Goal: Task Accomplishment & Management: Complete application form

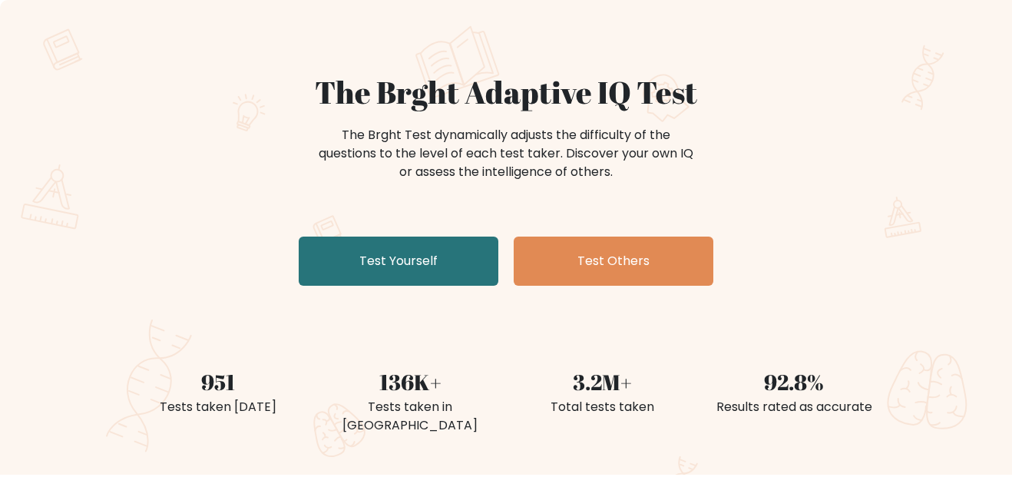
scroll to position [85, 0]
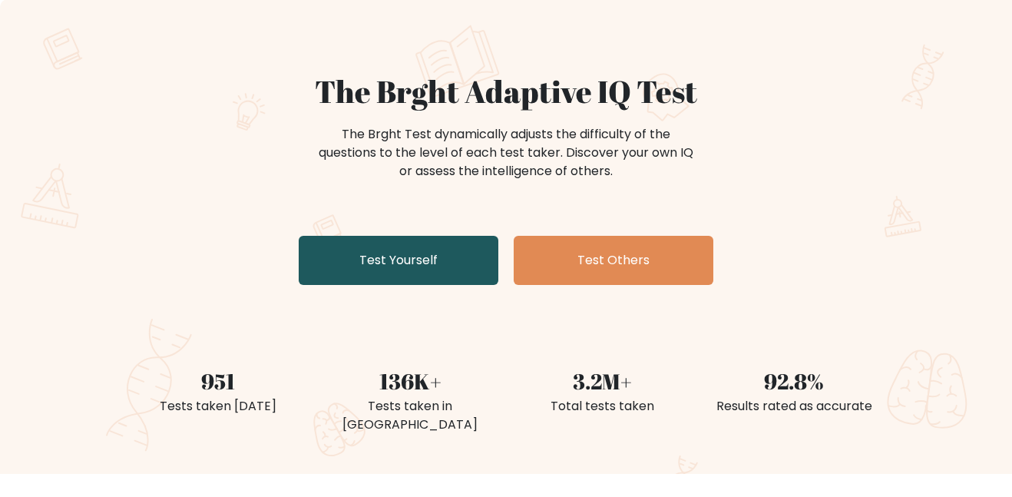
click at [445, 256] on link "Test Yourself" at bounding box center [399, 260] width 200 height 49
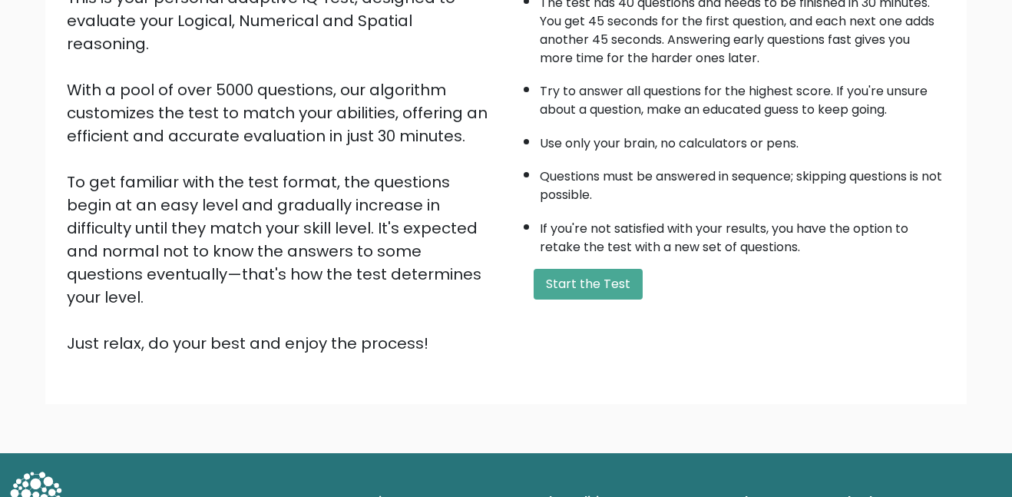
scroll to position [200, 0]
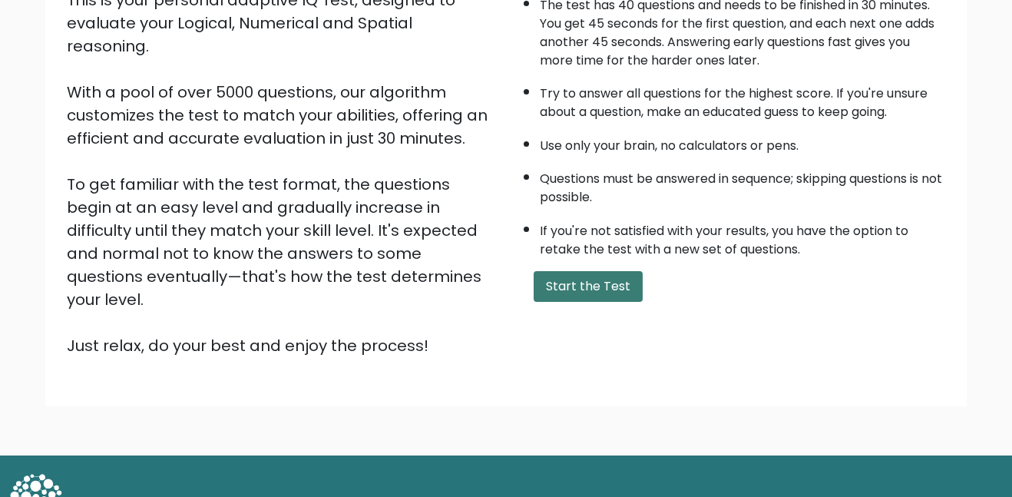
click at [585, 294] on button "Start the Test" at bounding box center [588, 286] width 109 height 31
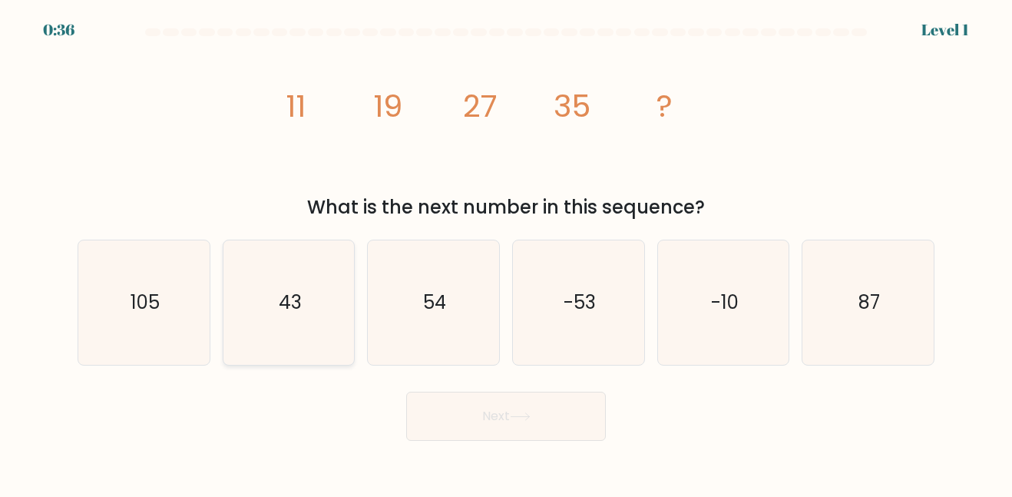
click at [300, 295] on text "43" at bounding box center [290, 301] width 23 height 25
click at [506, 253] on input "b. 43" at bounding box center [506, 251] width 1 height 4
radio input "true"
click at [477, 434] on button "Next" at bounding box center [506, 416] width 200 height 49
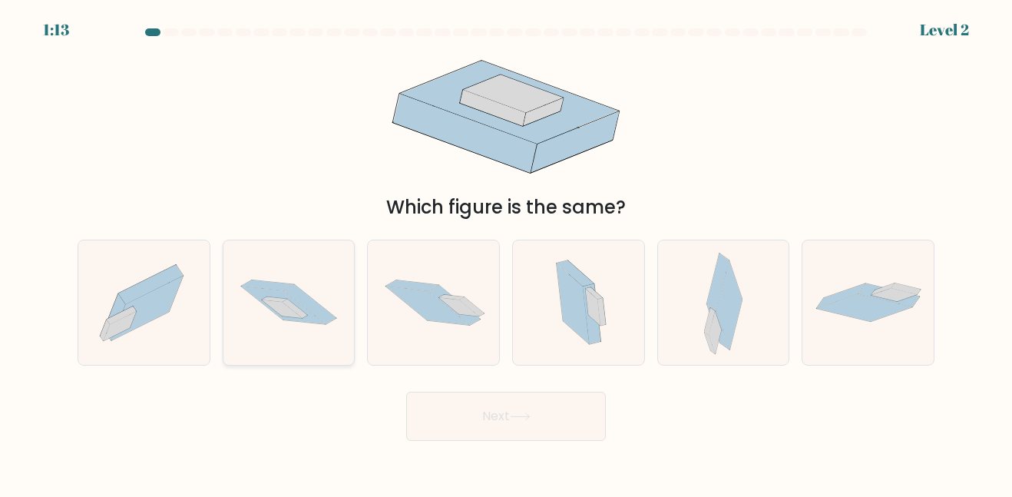
click at [312, 335] on icon at bounding box center [288, 302] width 131 height 87
click at [506, 253] on input "b." at bounding box center [506, 251] width 1 height 4
radio input "true"
click at [505, 403] on button "Next" at bounding box center [506, 416] width 200 height 49
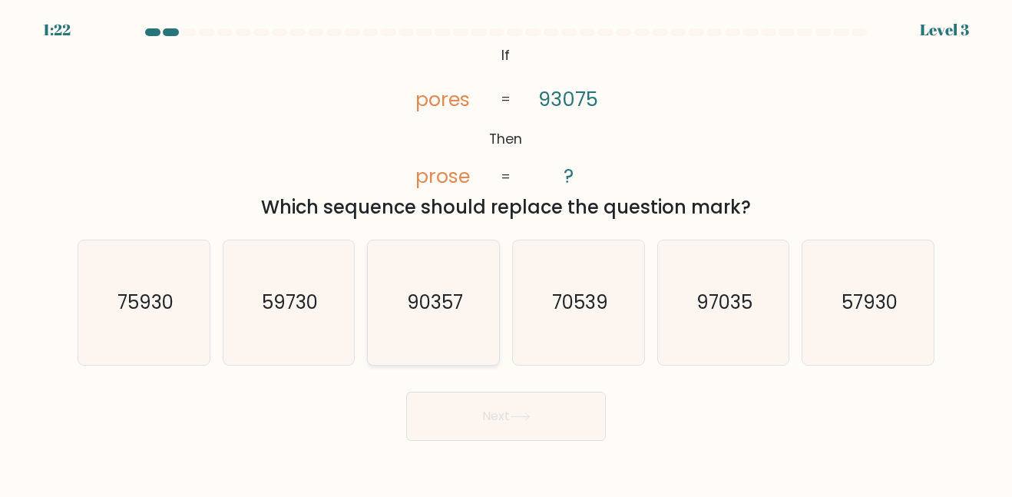
click at [450, 320] on icon "90357" at bounding box center [434, 302] width 124 height 124
click at [506, 253] on input "c. 90357" at bounding box center [506, 251] width 1 height 4
radio input "true"
click at [473, 422] on button "Next" at bounding box center [506, 416] width 200 height 49
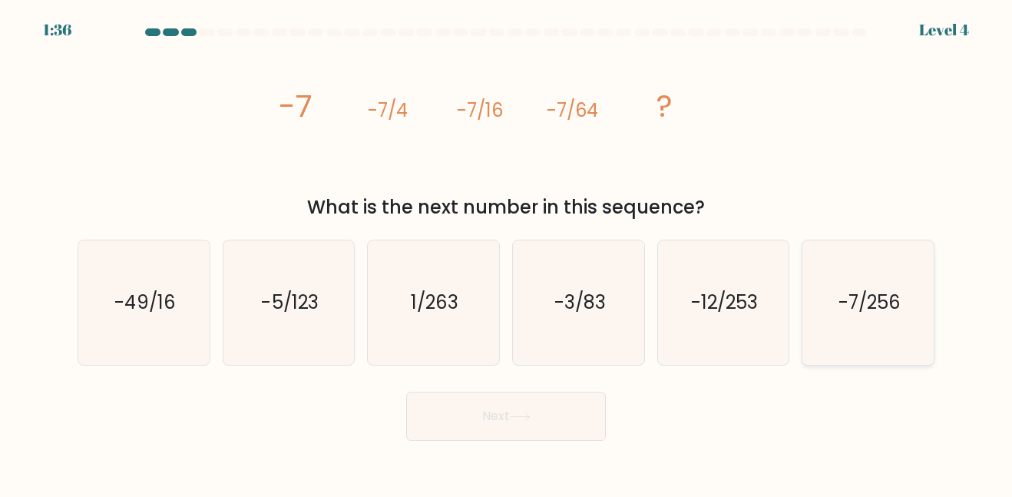
click at [874, 300] on text "-7/256" at bounding box center [869, 301] width 62 height 25
click at [507, 253] on input "f. -7/256" at bounding box center [506, 251] width 1 height 4
radio input "true"
click at [509, 420] on button "Next" at bounding box center [506, 416] width 200 height 49
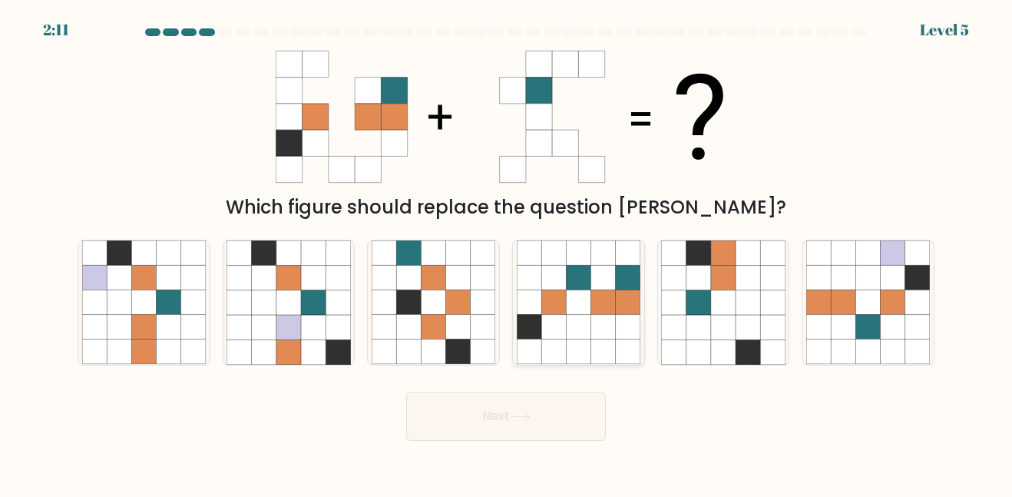
drag, startPoint x: 650, startPoint y: 328, endPoint x: 597, endPoint y: 319, distance: 53.8
click at [597, 319] on div "a. b. c." at bounding box center [505, 295] width 869 height 137
click at [560, 342] on icon at bounding box center [553, 351] width 25 height 25
click at [507, 253] on input "d." at bounding box center [506, 251] width 1 height 4
radio input "true"
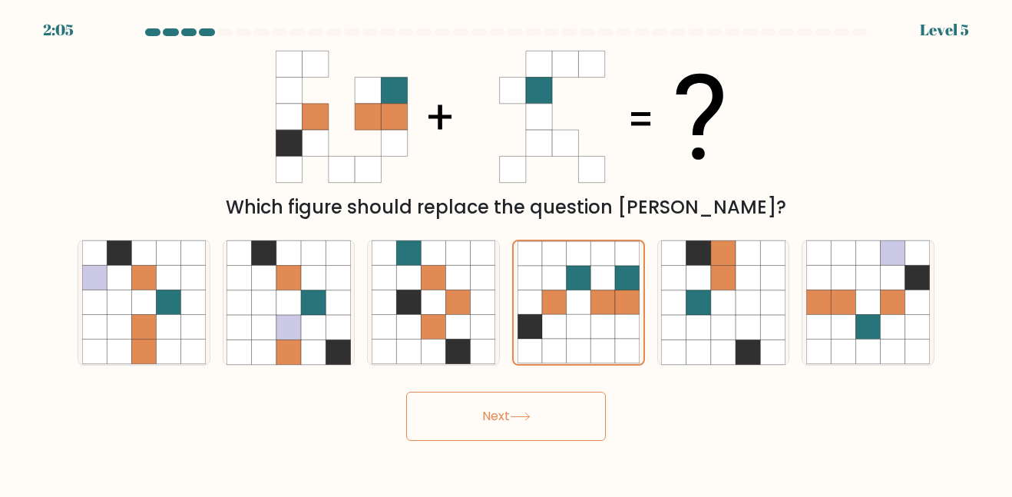
click at [514, 436] on button "Next" at bounding box center [506, 416] width 200 height 49
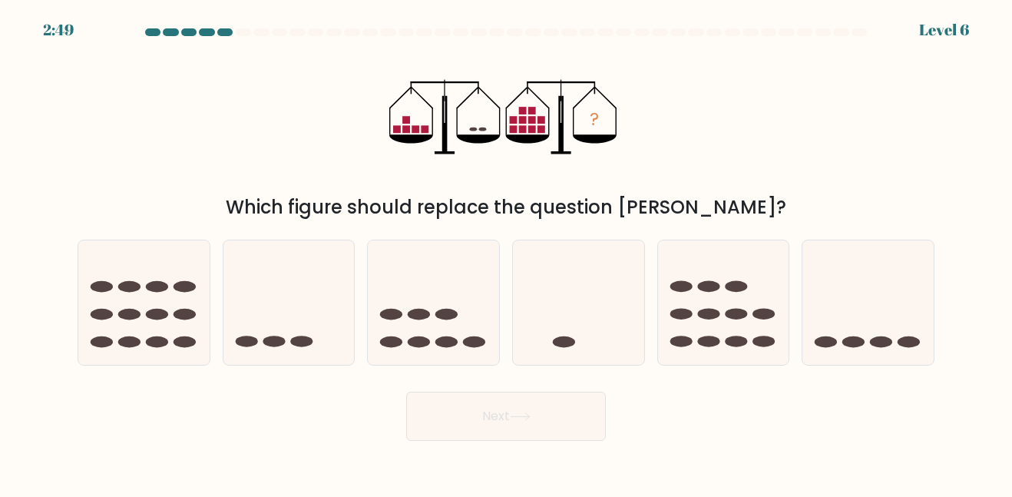
drag, startPoint x: 514, startPoint y: 436, endPoint x: 690, endPoint y: 390, distance: 182.5
click at [690, 390] on div "Next" at bounding box center [505, 412] width 875 height 57
click at [857, 327] on icon at bounding box center [867, 302] width 131 height 108
click at [507, 253] on input "f." at bounding box center [506, 251] width 1 height 4
radio input "true"
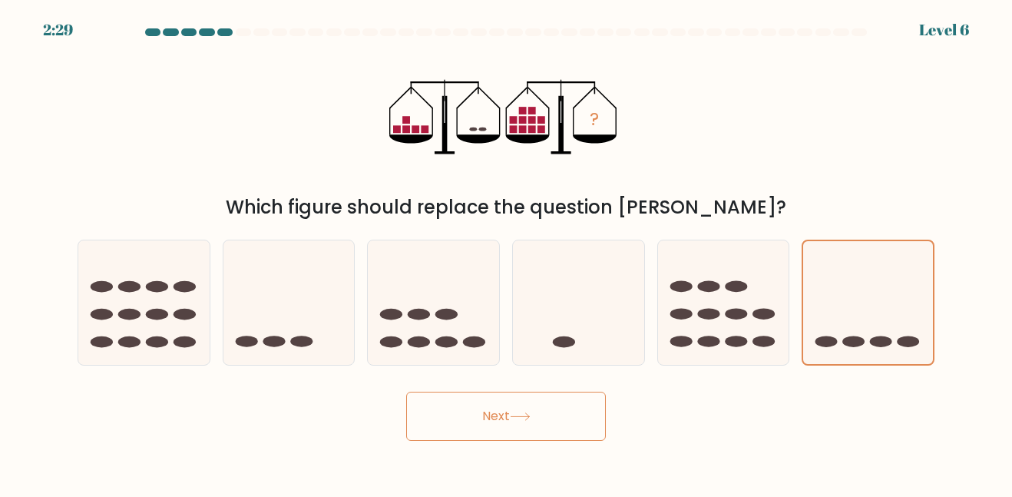
click at [594, 399] on button "Next" at bounding box center [506, 416] width 200 height 49
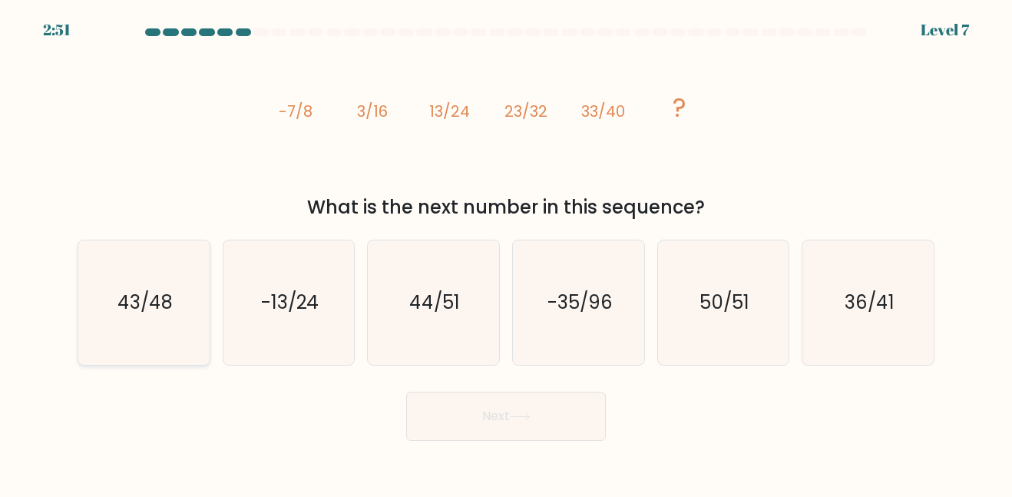
click at [194, 306] on icon "43/48" at bounding box center [144, 302] width 124 height 124
click at [506, 253] on input "a. 43/48" at bounding box center [506, 251] width 1 height 4
radio input "true"
click at [563, 399] on button "Next" at bounding box center [506, 416] width 200 height 49
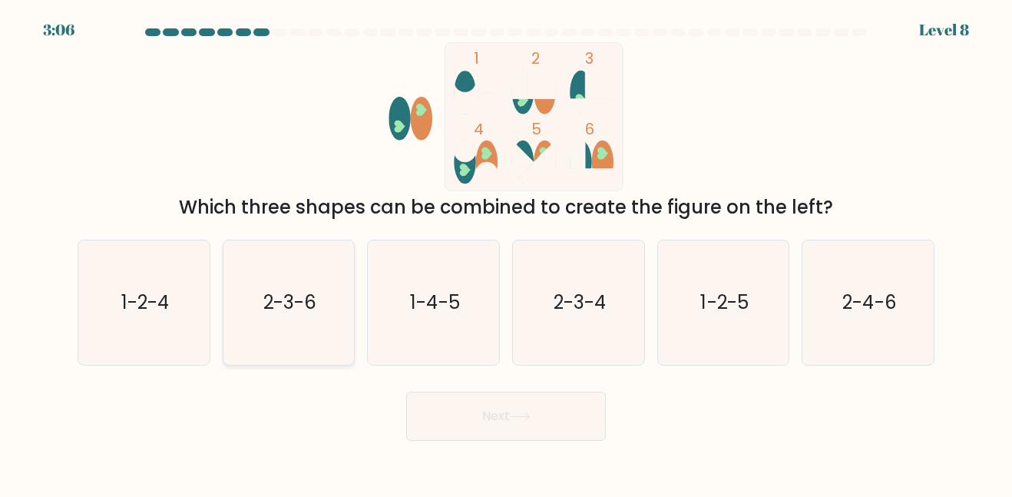
click at [236, 308] on icon "2-3-6" at bounding box center [289, 302] width 124 height 124
click at [506, 253] on input "b. 2-3-6" at bounding box center [506, 251] width 1 height 4
radio input "true"
click at [517, 409] on button "Next" at bounding box center [506, 416] width 200 height 49
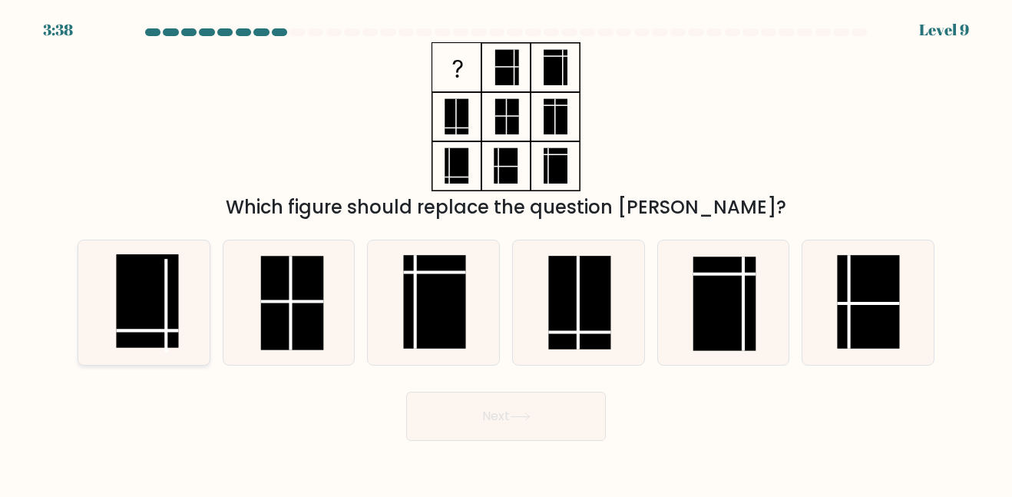
click at [157, 266] on rect at bounding box center [147, 301] width 62 height 94
click at [506, 253] on input "a." at bounding box center [506, 251] width 1 height 4
radio input "true"
click at [488, 415] on button "Next" at bounding box center [506, 416] width 200 height 49
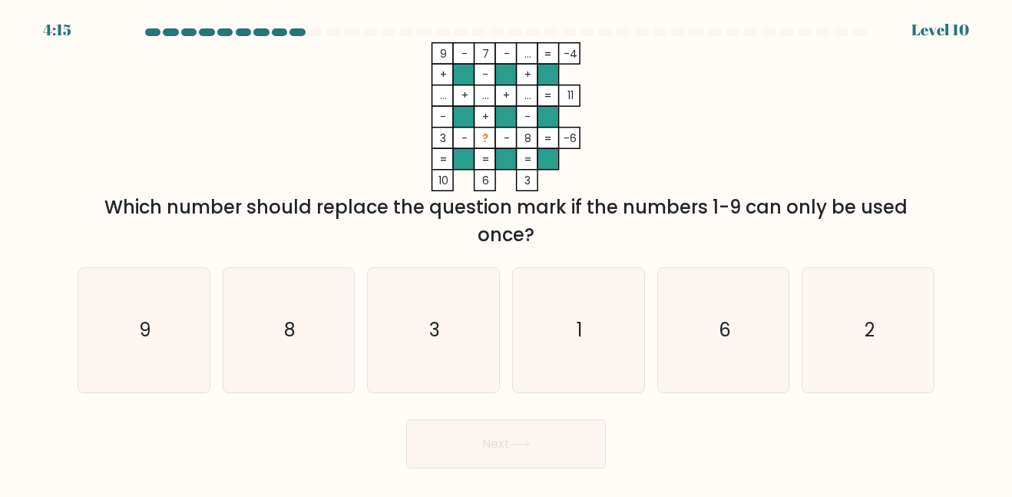
click at [567, 240] on div "Which number should replace the question mark if the numbers 1-9 can only be us…" at bounding box center [506, 220] width 838 height 55
click at [483, 81] on rect at bounding box center [484, 74] width 21 height 21
click at [567, 279] on icon "1" at bounding box center [579, 330] width 124 height 124
click at [507, 253] on input "d. 1" at bounding box center [506, 251] width 1 height 4
radio input "true"
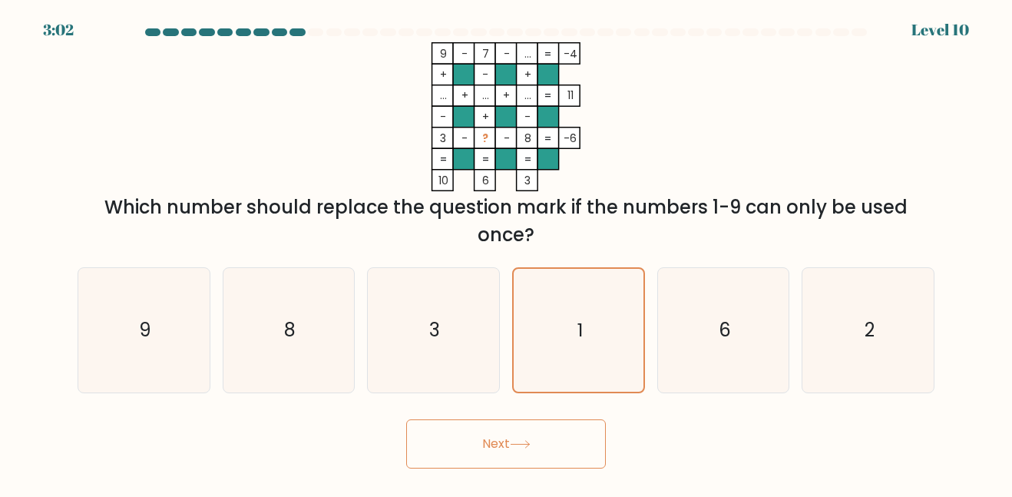
click at [499, 440] on button "Next" at bounding box center [506, 443] width 200 height 49
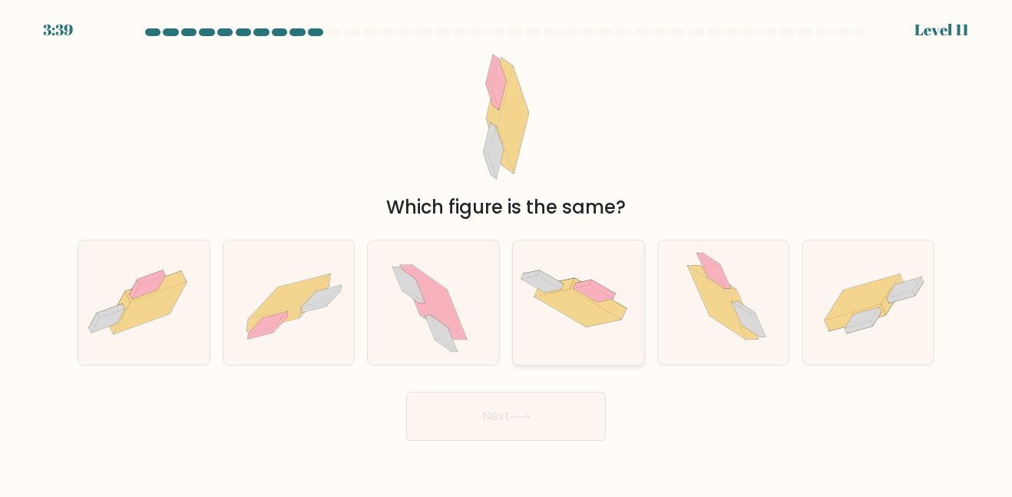
click at [603, 317] on icon at bounding box center [577, 307] width 86 height 37
click at [507, 253] on input "d." at bounding box center [506, 251] width 1 height 4
radio input "true"
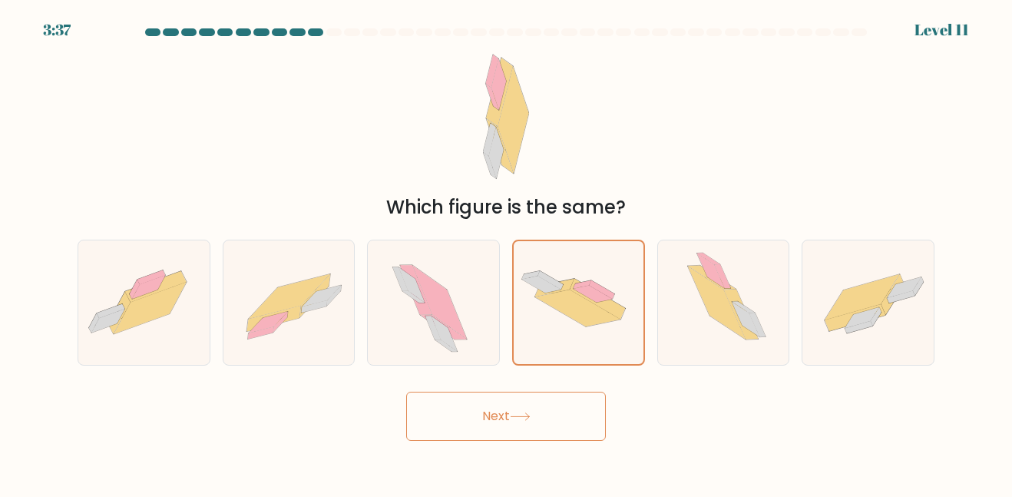
click at [564, 432] on button "Next" at bounding box center [506, 416] width 200 height 49
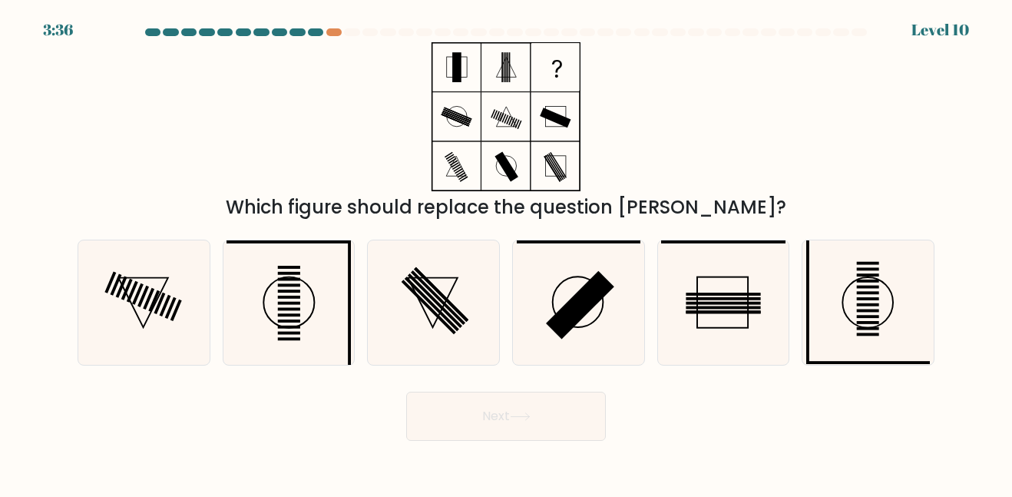
drag, startPoint x: 564, startPoint y: 432, endPoint x: 685, endPoint y: 467, distance: 126.3
click at [332, 30] on div at bounding box center [333, 32] width 15 height 8
click at [872, 309] on rect at bounding box center [868, 310] width 22 height 3
click at [507, 253] on input "f." at bounding box center [506, 251] width 1 height 4
radio input "true"
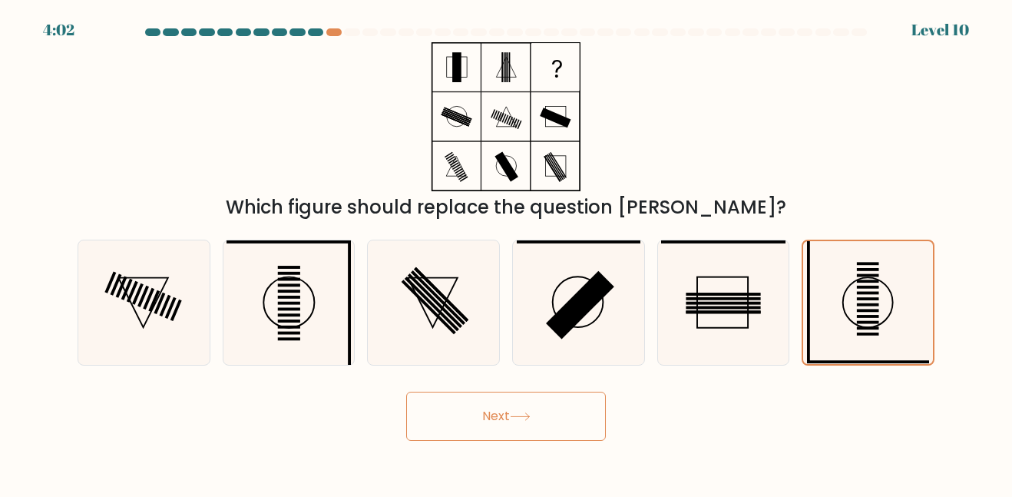
click at [485, 428] on button "Next" at bounding box center [506, 416] width 200 height 49
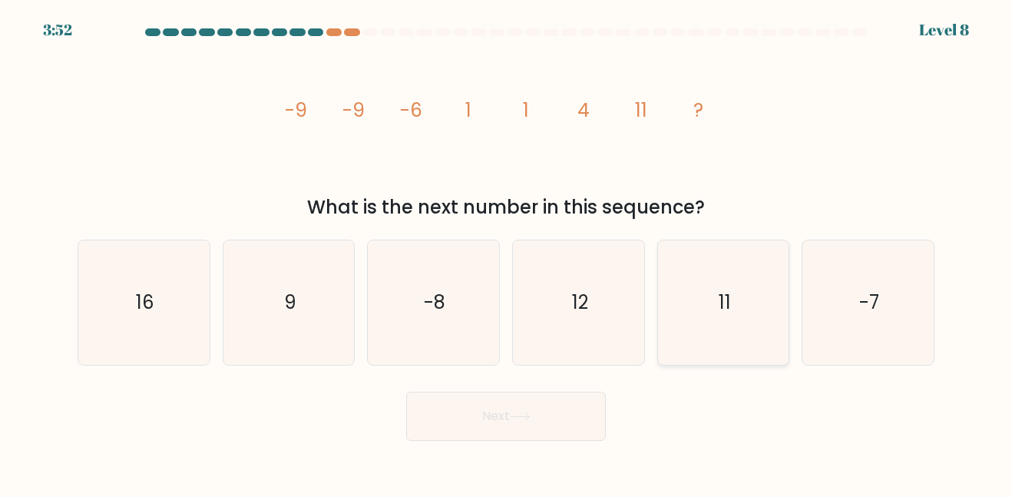
drag, startPoint x: 680, startPoint y: 302, endPoint x: 681, endPoint y: 319, distance: 17.0
click at [681, 319] on icon "11" at bounding box center [723, 302] width 124 height 124
click at [507, 253] on input "e. 11" at bounding box center [506, 251] width 1 height 4
radio input "true"
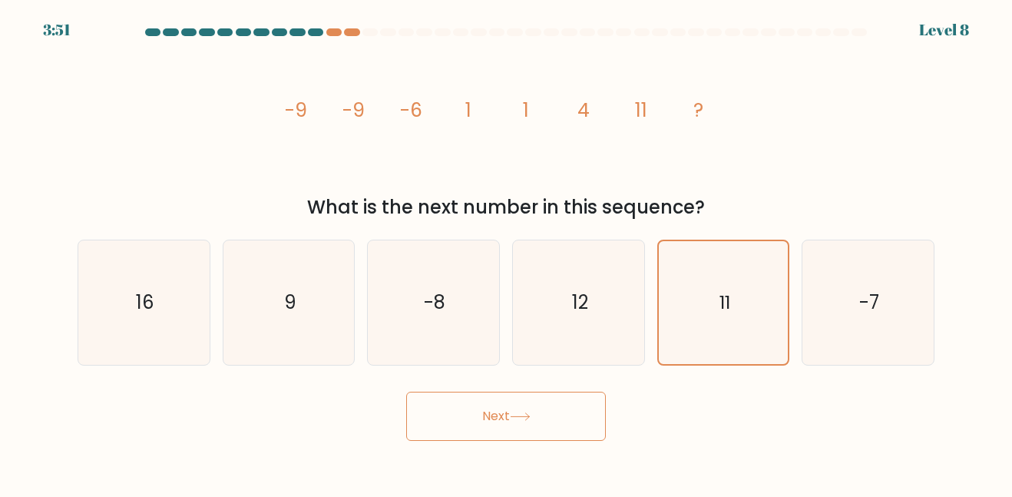
click at [543, 402] on button "Next" at bounding box center [506, 416] width 200 height 49
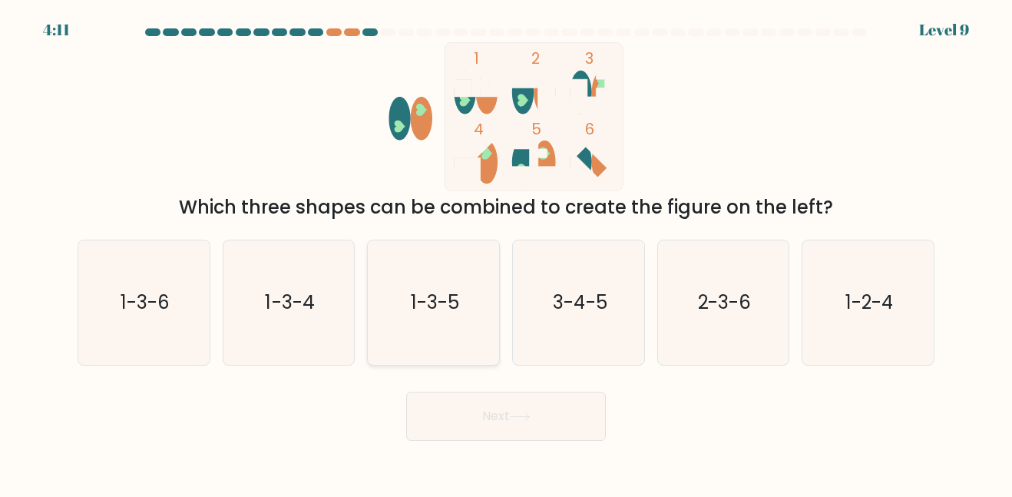
click at [415, 318] on icon "1-3-5" at bounding box center [434, 302] width 124 height 124
click at [506, 253] on input "c. 1-3-5" at bounding box center [506, 251] width 1 height 4
radio input "true"
click at [486, 406] on button "Next" at bounding box center [506, 416] width 200 height 49
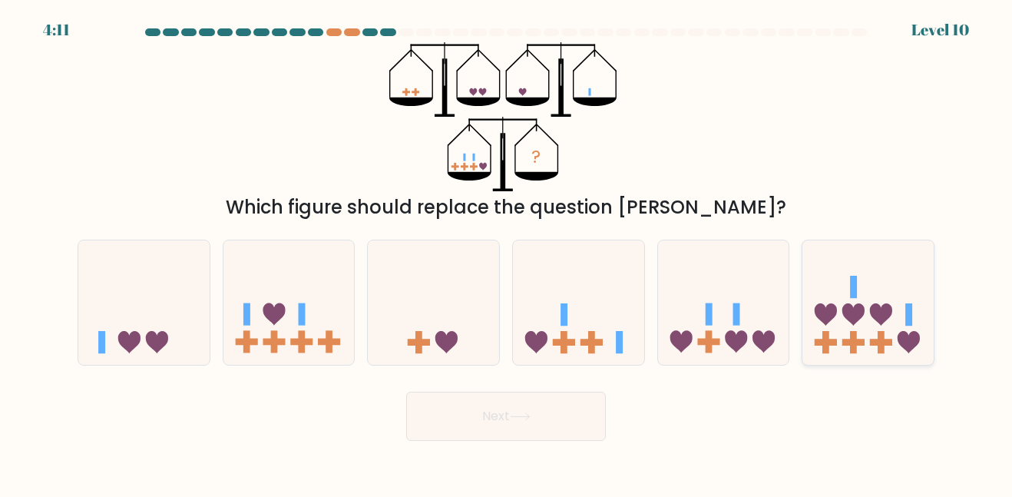
click at [898, 324] on icon at bounding box center [867, 302] width 131 height 108
click at [507, 253] on input "f." at bounding box center [506, 251] width 1 height 4
radio input "true"
click at [342, 321] on icon at bounding box center [288, 302] width 131 height 108
click at [506, 253] on input "b." at bounding box center [506, 251] width 1 height 4
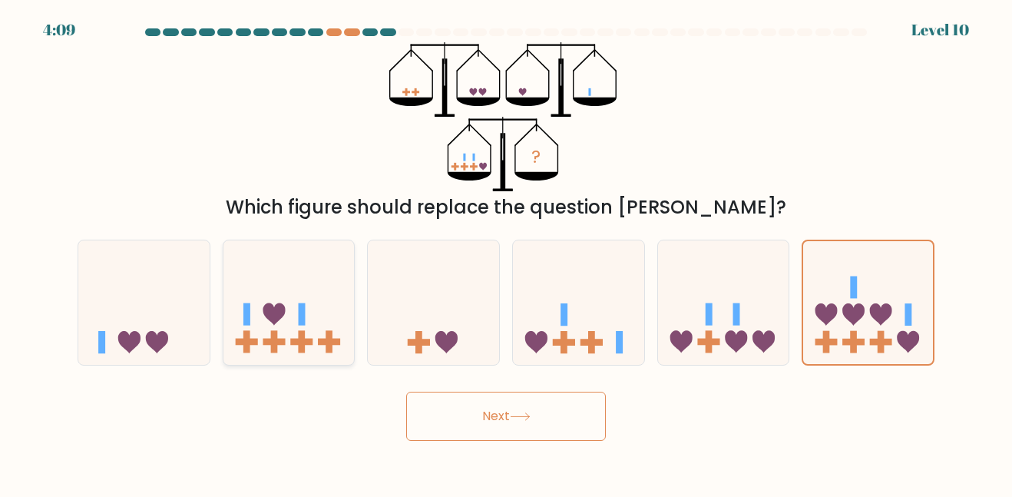
radio input "true"
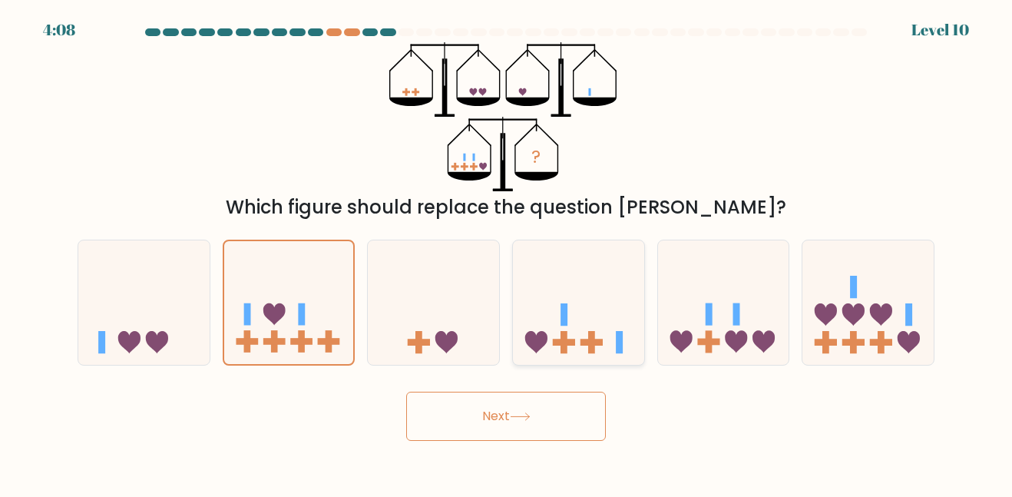
click at [587, 283] on icon at bounding box center [578, 302] width 131 height 108
click at [507, 253] on input "d." at bounding box center [506, 251] width 1 height 4
radio input "true"
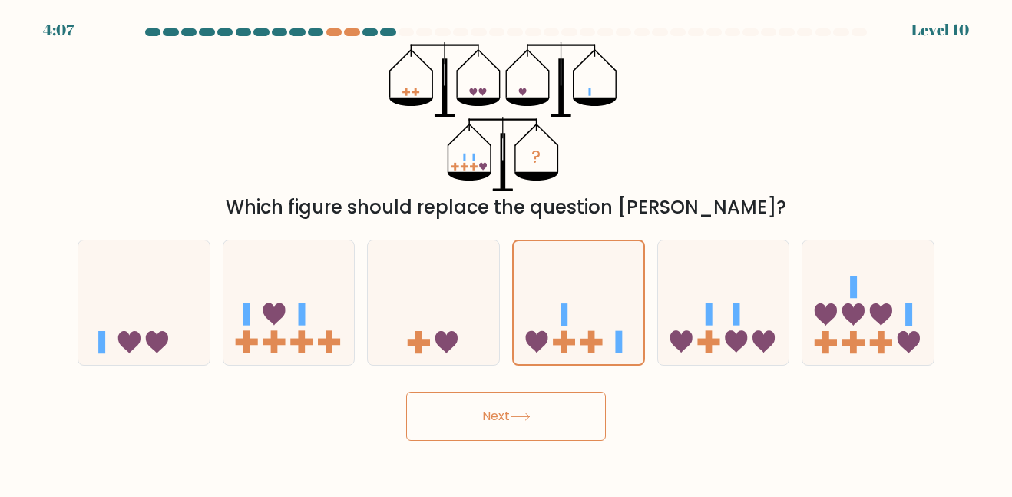
click at [648, 302] on div "d." at bounding box center [578, 302] width 145 height 125
click at [686, 314] on icon at bounding box center [723, 302] width 131 height 108
click at [507, 253] on input "e." at bounding box center [506, 251] width 1 height 4
radio input "true"
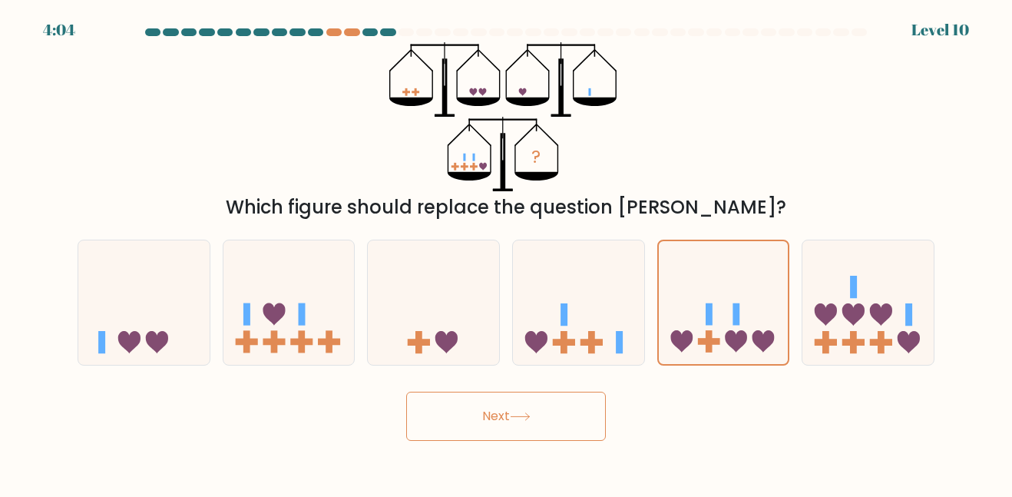
click at [511, 410] on button "Next" at bounding box center [506, 416] width 200 height 49
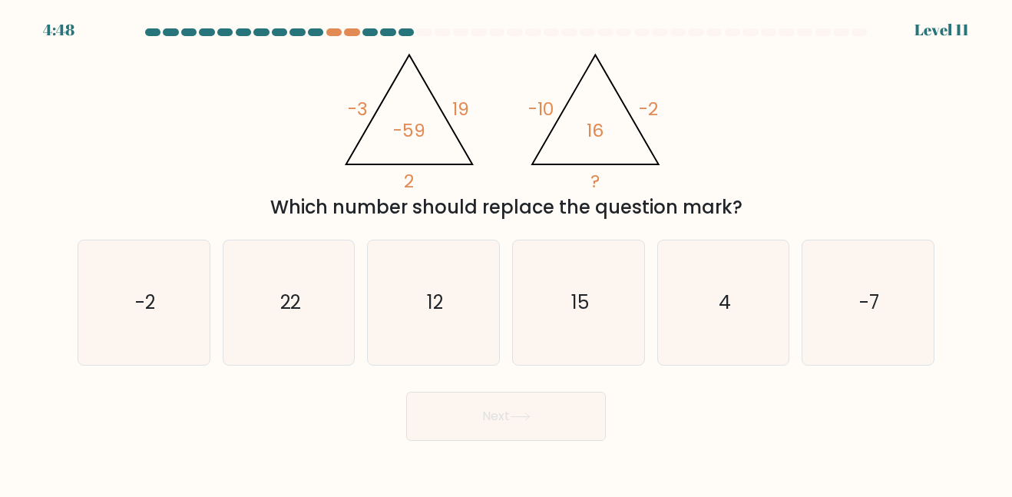
drag, startPoint x: 511, startPoint y: 410, endPoint x: 791, endPoint y: 423, distance: 279.8
click at [791, 423] on div "Next" at bounding box center [505, 412] width 875 height 57
click at [744, 276] on icon "4" at bounding box center [723, 302] width 124 height 124
click at [507, 253] on input "e. 4" at bounding box center [506, 251] width 1 height 4
radio input "true"
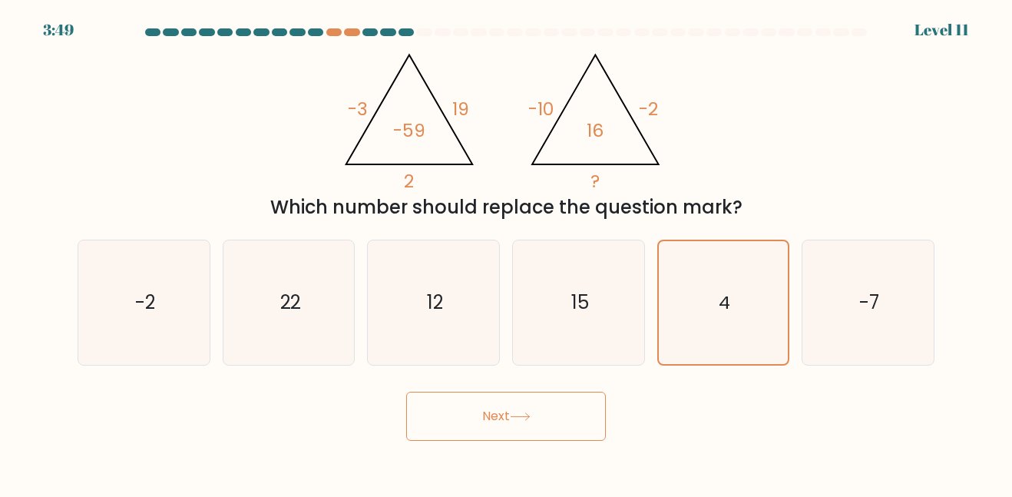
click at [515, 413] on icon at bounding box center [520, 416] width 21 height 8
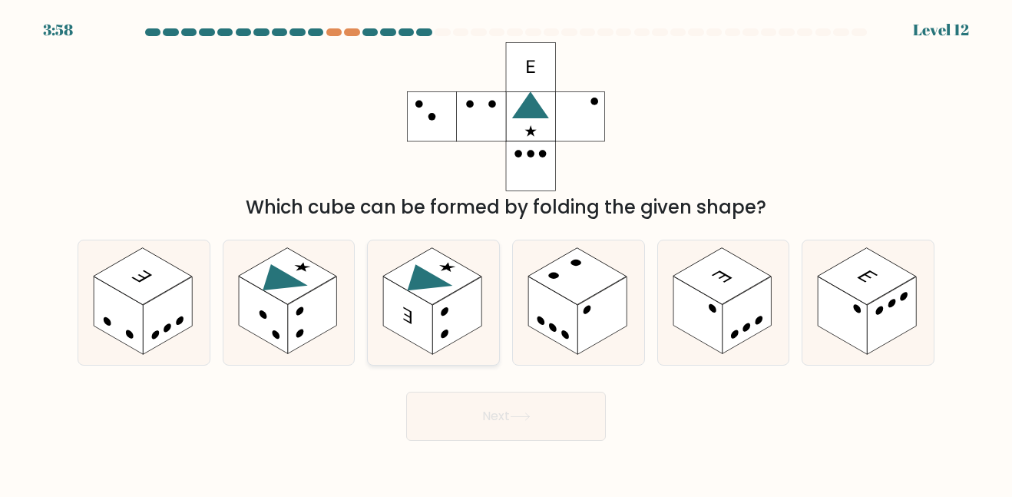
click at [407, 341] on icon at bounding box center [433, 302] width 131 height 124
click at [506, 253] on input "c." at bounding box center [506, 251] width 1 height 4
radio input "true"
click at [462, 406] on button "Next" at bounding box center [506, 416] width 200 height 49
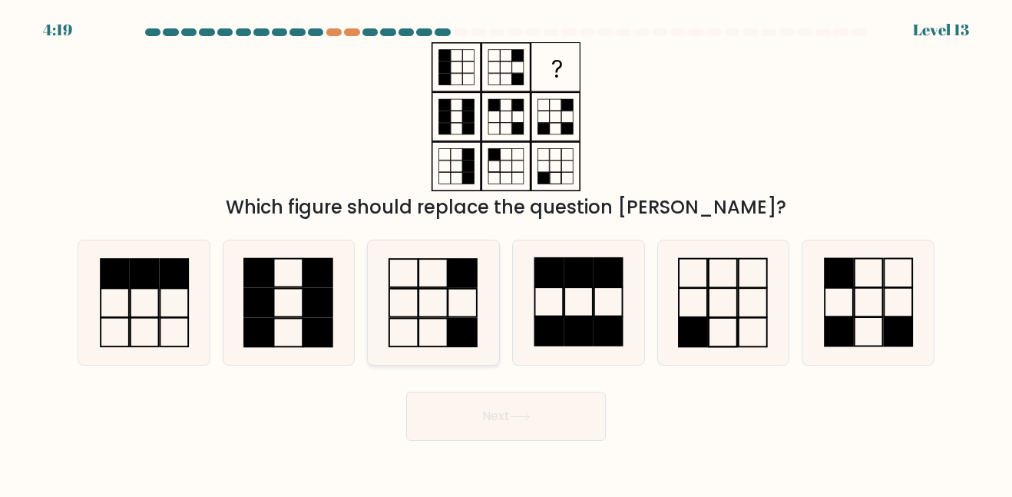
click at [465, 299] on icon at bounding box center [434, 302] width 124 height 124
click at [506, 253] on input "c." at bounding box center [506, 251] width 1 height 4
radio input "true"
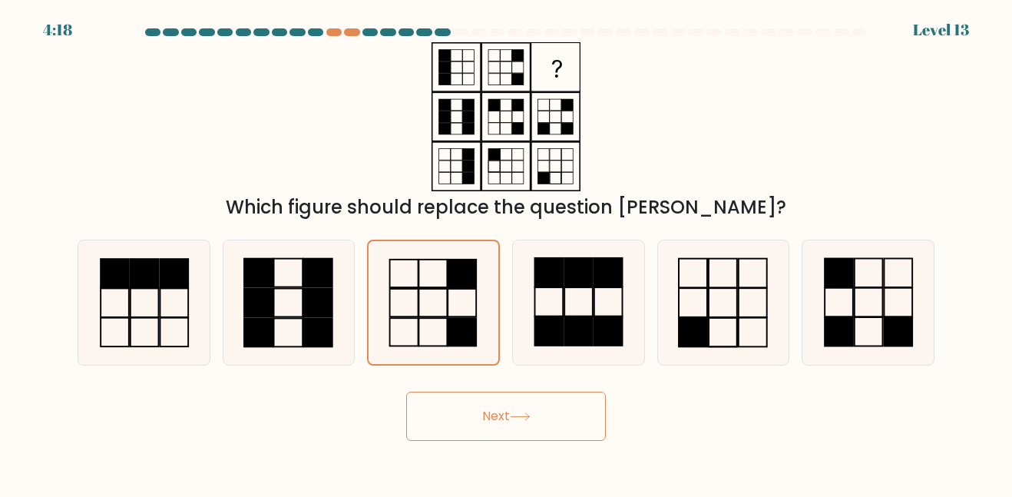
click at [554, 399] on button "Next" at bounding box center [506, 416] width 200 height 49
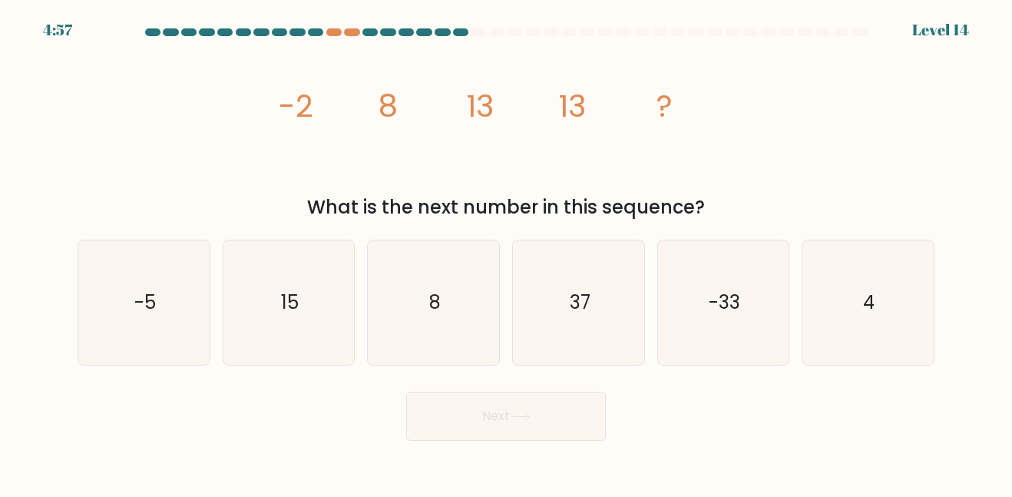
click at [339, 208] on div "What is the next number in this sequence?" at bounding box center [506, 207] width 838 height 28
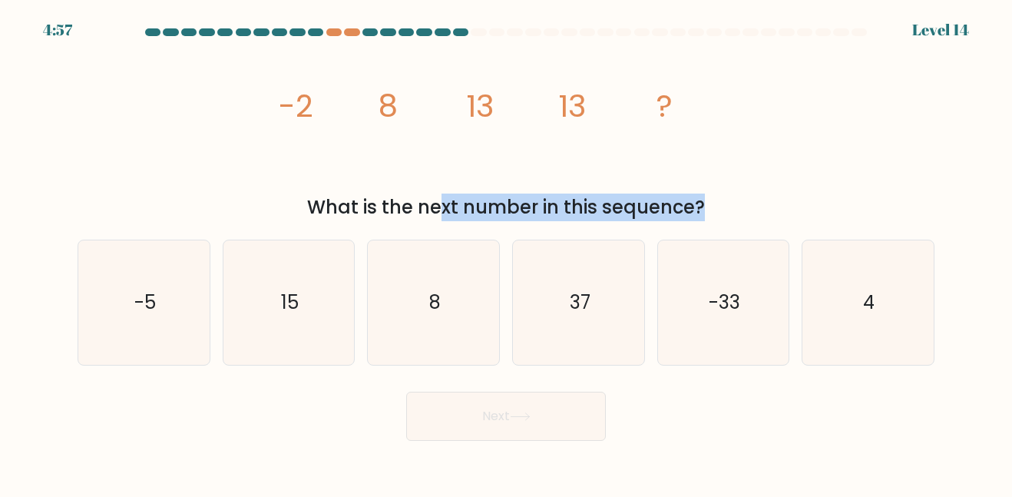
click at [339, 208] on div "What is the next number in this sequence?" at bounding box center [506, 207] width 838 height 28
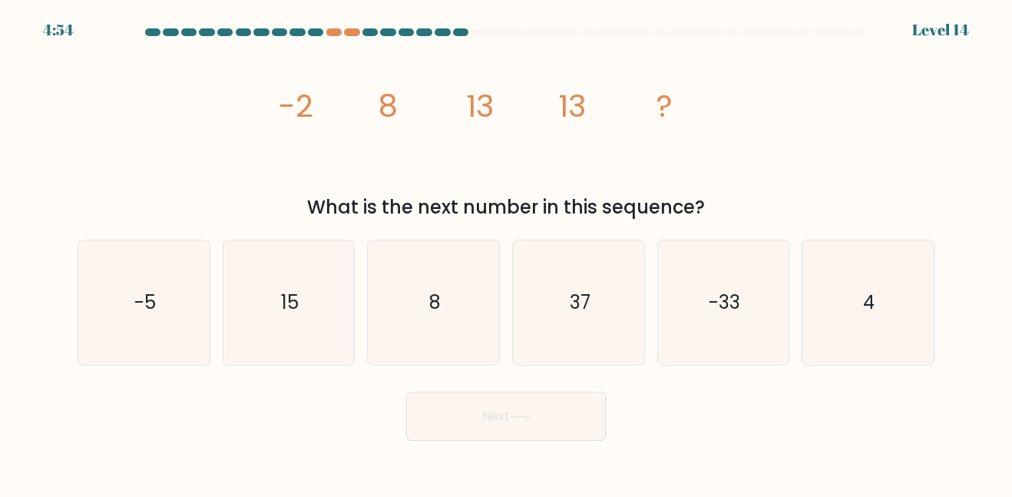
click at [527, 218] on div "What is the next number in this sequence?" at bounding box center [506, 207] width 838 height 28
click at [337, 86] on icon "image/svg+xml -2 8 13 13 ?" at bounding box center [506, 116] width 461 height 149
click at [439, 82] on icon "image/svg+xml -2 8 13 13 ?" at bounding box center [506, 116] width 461 height 149
click at [595, 270] on icon "37" at bounding box center [579, 302] width 124 height 124
click at [507, 253] on input "d. 37" at bounding box center [506, 251] width 1 height 4
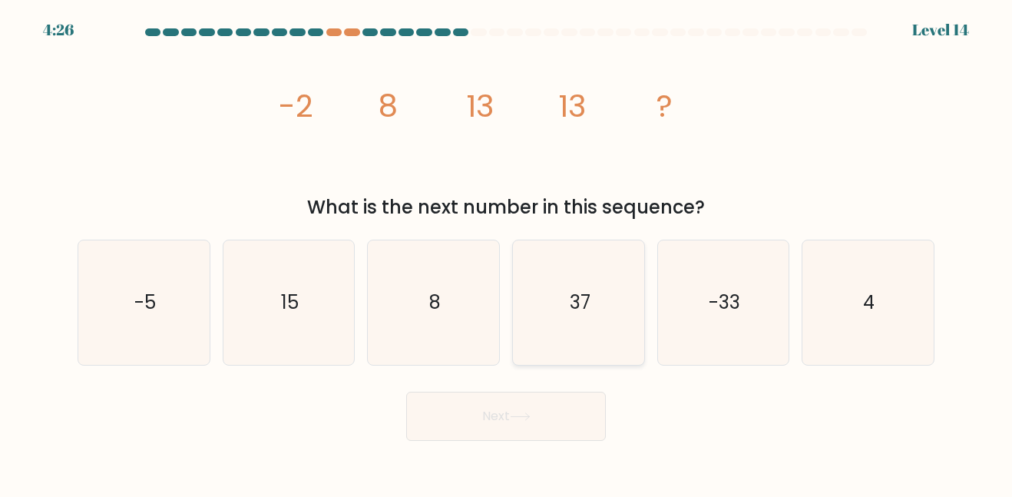
radio input "true"
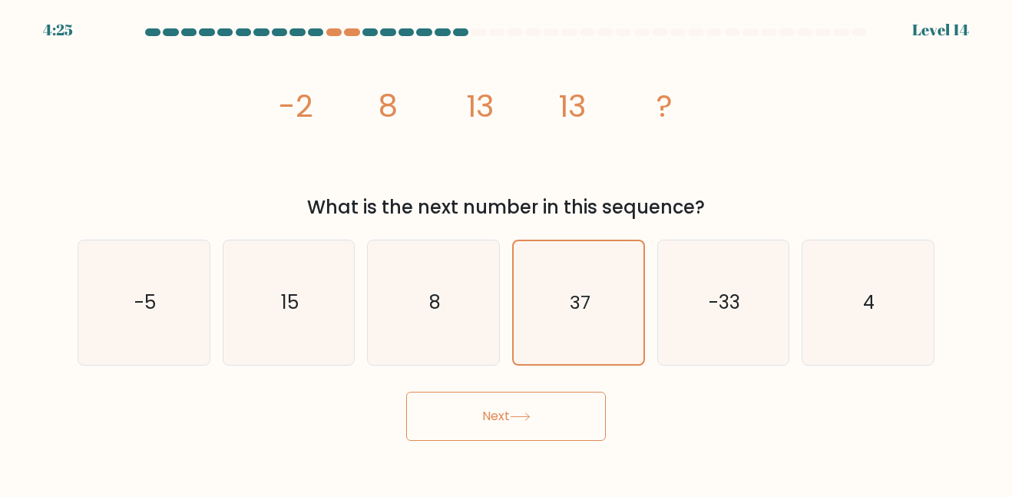
click at [514, 405] on button "Next" at bounding box center [506, 416] width 200 height 49
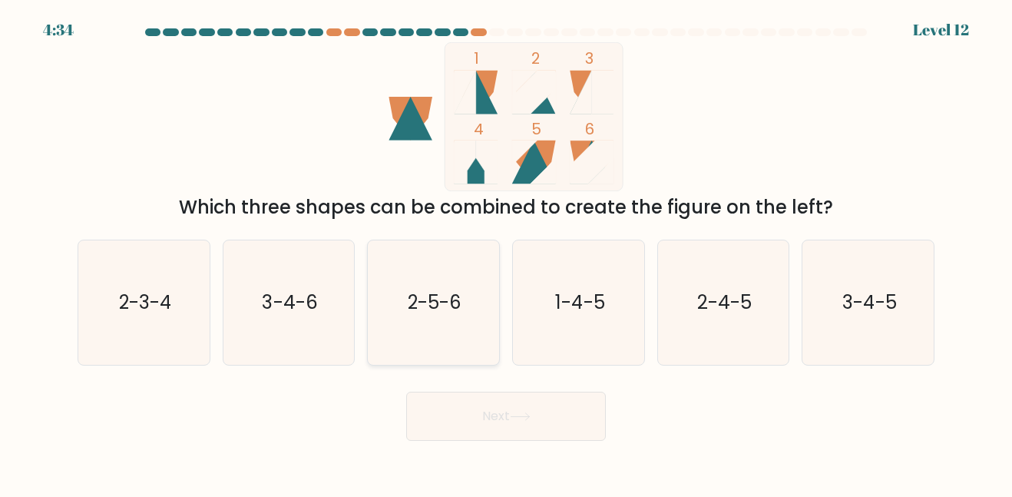
click at [450, 352] on icon "2-5-6" at bounding box center [434, 302] width 124 height 124
click at [506, 253] on input "c. 2-5-6" at bounding box center [506, 251] width 1 height 4
radio input "true"
click at [499, 449] on body "4:33 Level 12" at bounding box center [506, 248] width 1012 height 497
click at [508, 420] on button "Next" at bounding box center [506, 416] width 200 height 49
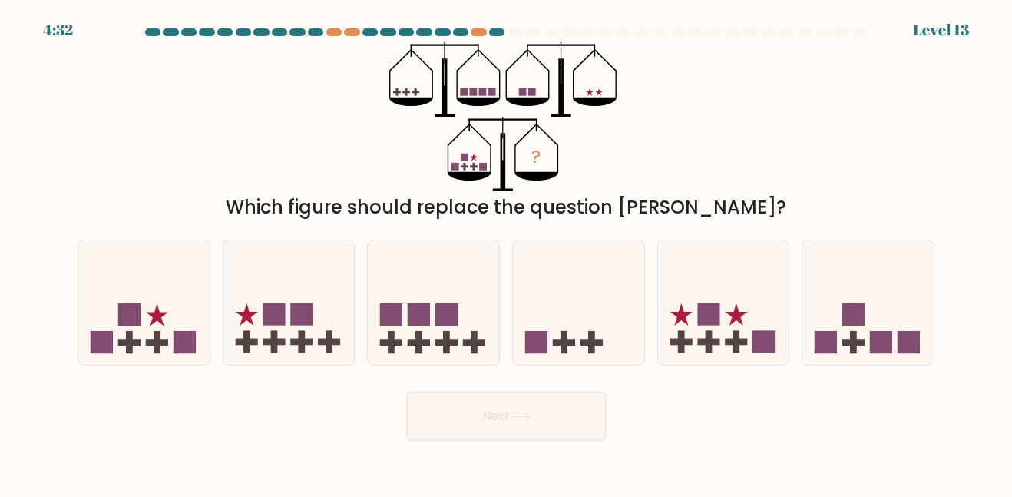
click at [508, 427] on button "Next" at bounding box center [506, 416] width 200 height 49
click at [510, 427] on button "Next" at bounding box center [506, 416] width 200 height 49
click at [170, 338] on icon at bounding box center [143, 302] width 131 height 108
click at [506, 253] on input "a." at bounding box center [506, 251] width 1 height 4
radio input "true"
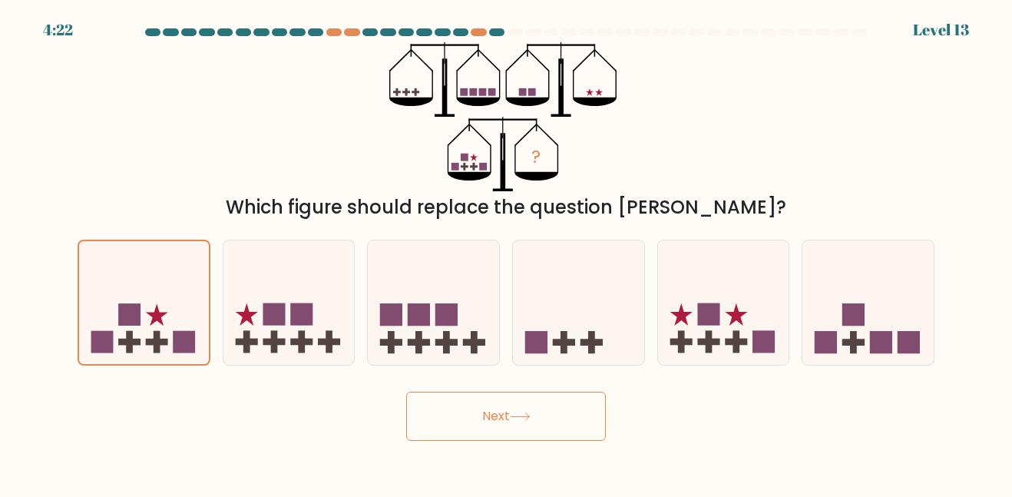
click at [524, 408] on button "Next" at bounding box center [506, 416] width 200 height 49
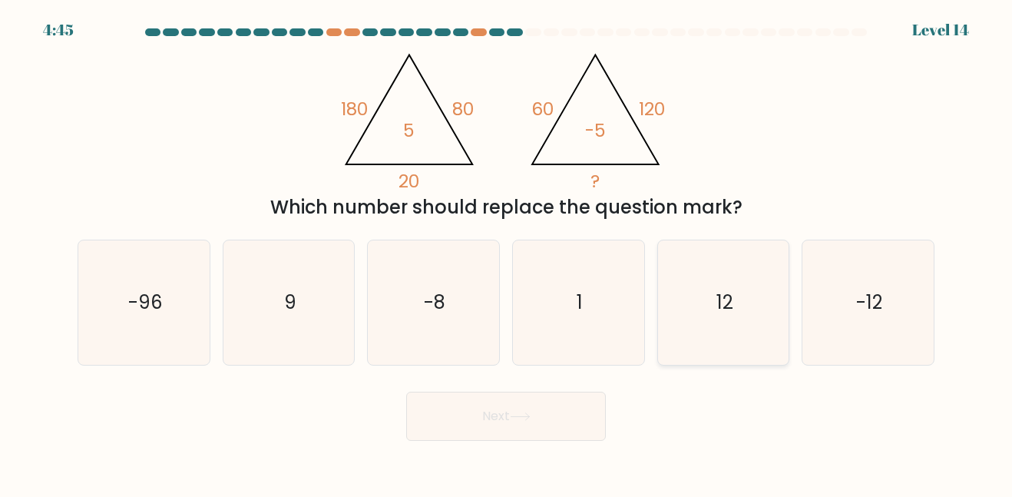
click at [754, 303] on icon "12" at bounding box center [723, 302] width 124 height 124
click at [507, 253] on input "e. 12" at bounding box center [506, 251] width 1 height 4
radio input "true"
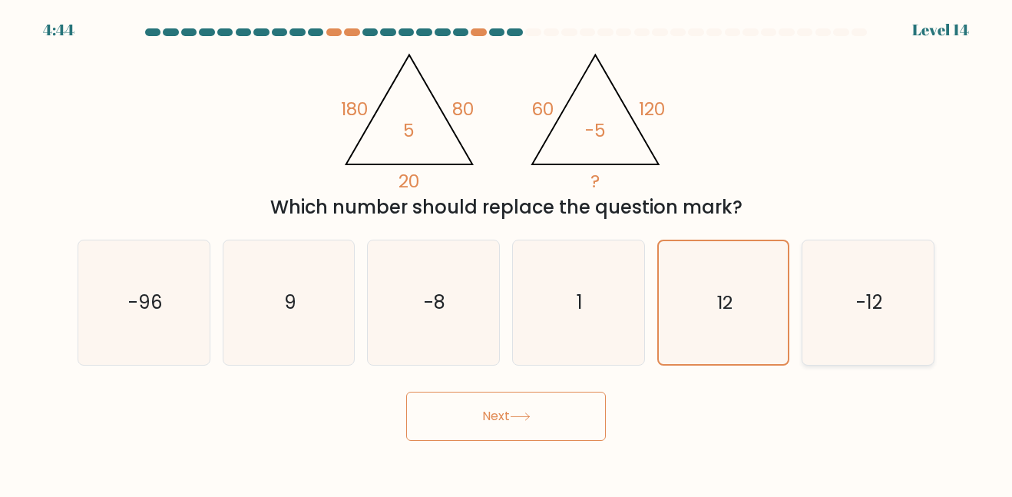
click at [861, 305] on text "-12" at bounding box center [869, 301] width 26 height 25
click at [507, 253] on input "f. -12" at bounding box center [506, 251] width 1 height 4
radio input "true"
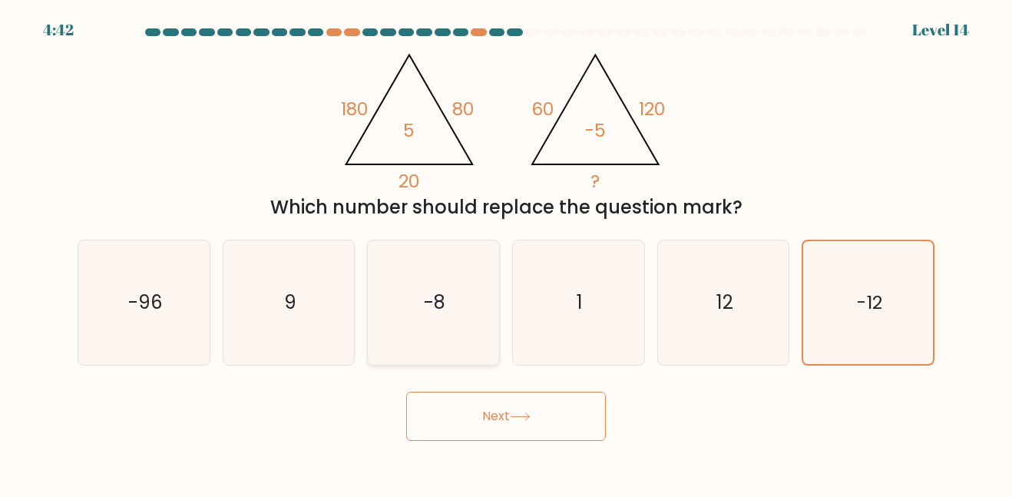
click at [454, 340] on icon "-8" at bounding box center [434, 302] width 124 height 124
click at [506, 253] on input "c. -8" at bounding box center [506, 251] width 1 height 4
radio input "true"
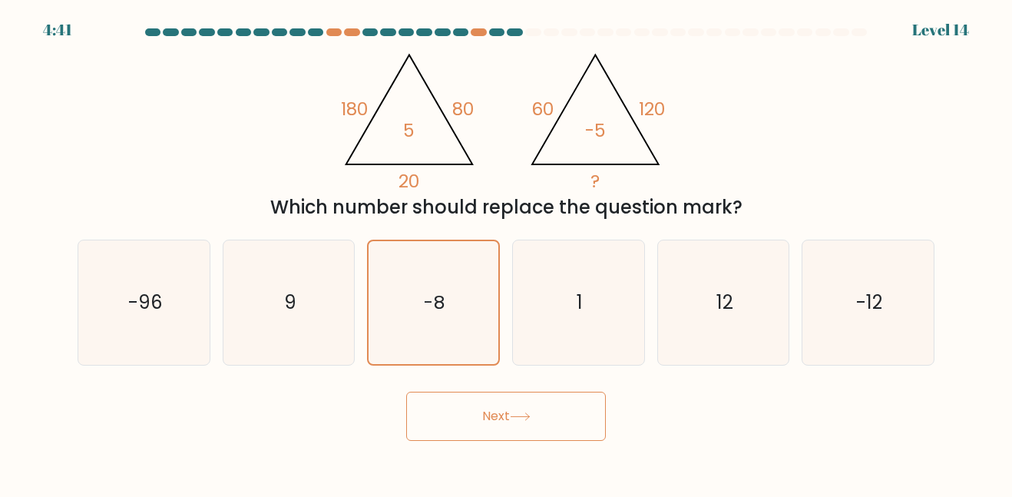
click at [497, 405] on button "Next" at bounding box center [506, 416] width 200 height 49
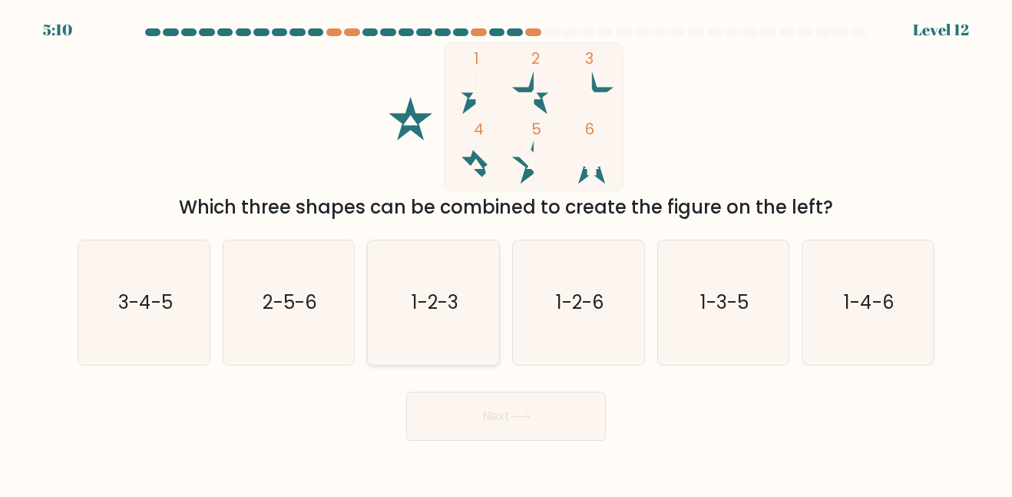
click at [481, 269] on icon "1-2-3" at bounding box center [434, 302] width 124 height 124
click at [506, 253] on input "c. 1-2-3" at bounding box center [506, 251] width 1 height 4
radio input "true"
click at [518, 410] on button "Next" at bounding box center [506, 416] width 200 height 49
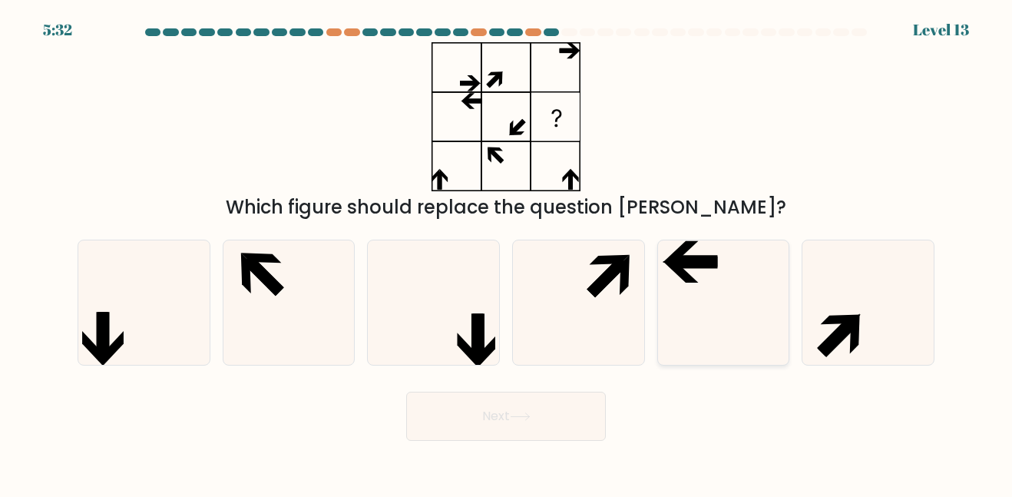
click at [751, 250] on icon at bounding box center [723, 302] width 124 height 124
click at [507, 250] on input "e." at bounding box center [506, 251] width 1 height 4
radio input "true"
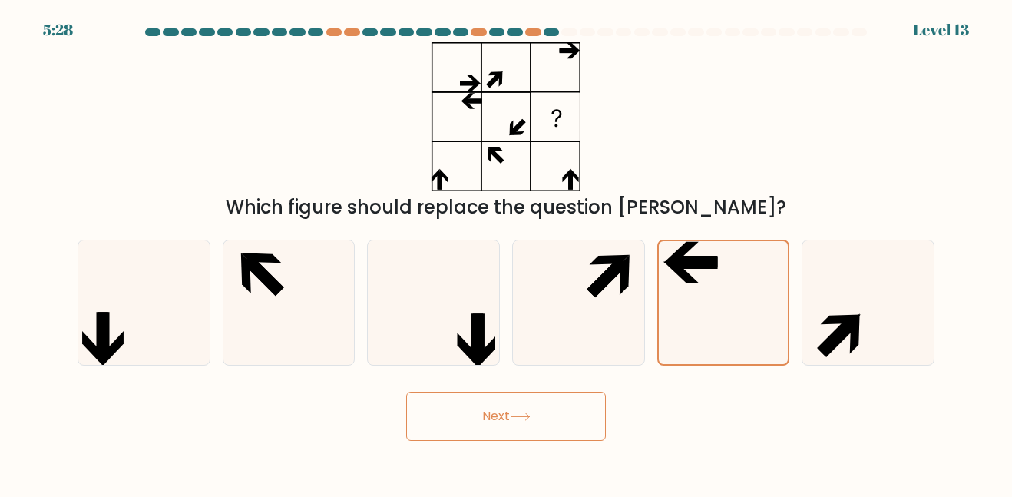
click at [505, 430] on button "Next" at bounding box center [506, 416] width 200 height 49
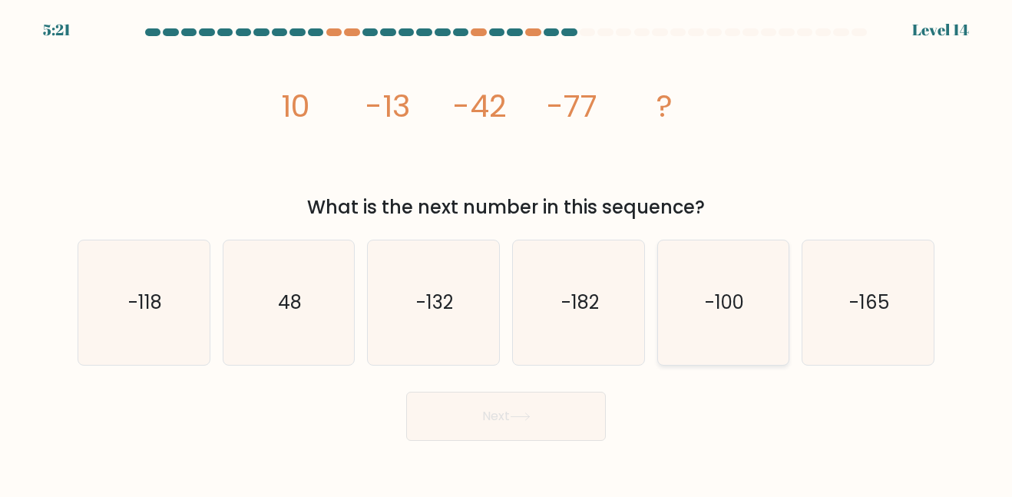
click at [744, 336] on icon "-100" at bounding box center [723, 302] width 124 height 124
click at [507, 253] on input "e. -100" at bounding box center [506, 251] width 1 height 4
radio input "true"
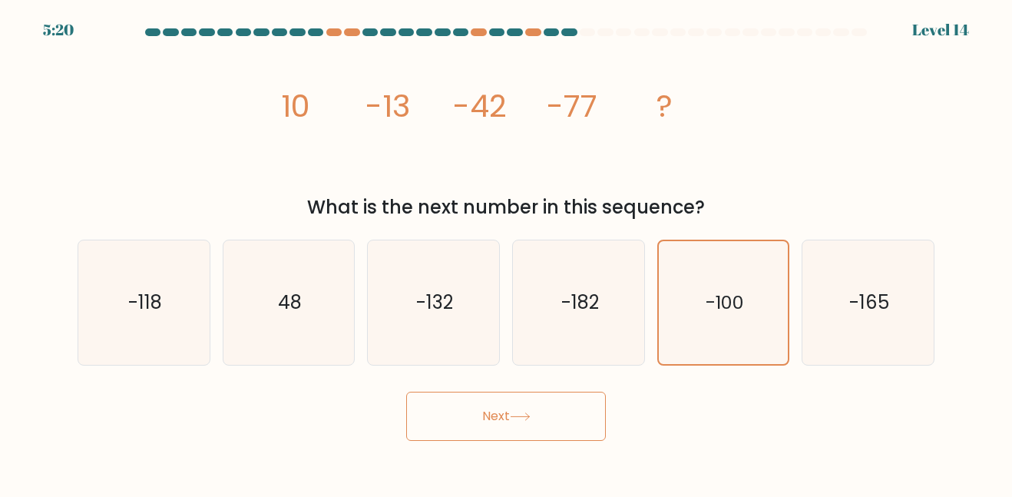
click at [531, 397] on button "Next" at bounding box center [506, 416] width 200 height 49
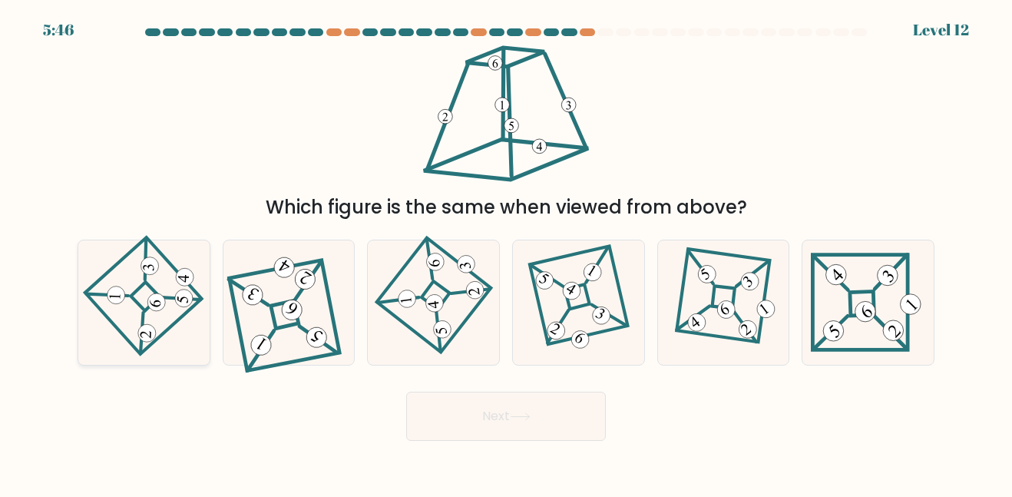
click at [143, 297] on icon at bounding box center [144, 302] width 86 height 99
click at [506, 253] on input "a." at bounding box center [506, 251] width 1 height 4
radio input "true"
click at [439, 447] on body "5:45 Level 12" at bounding box center [506, 248] width 1012 height 497
click at [443, 432] on button "Next" at bounding box center [506, 416] width 200 height 49
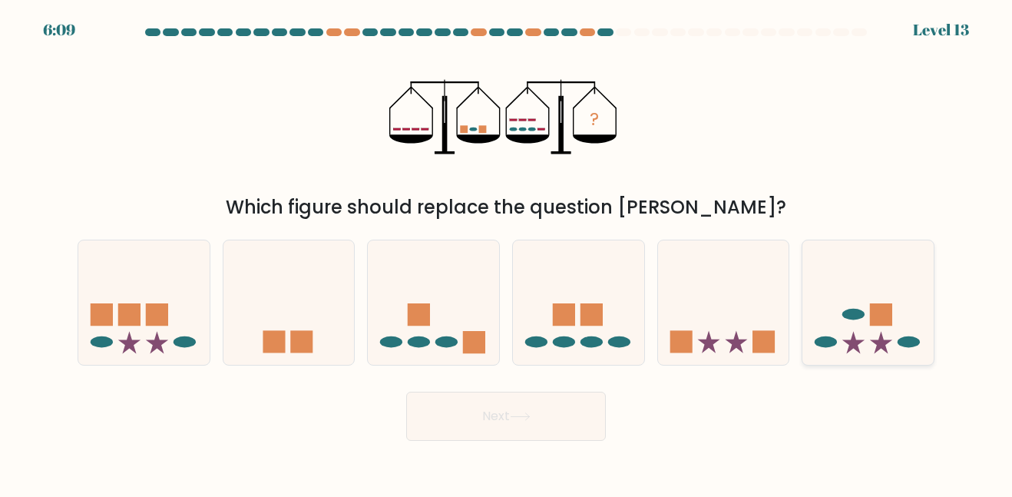
click at [870, 329] on icon at bounding box center [867, 302] width 131 height 108
click at [507, 253] on input "f." at bounding box center [506, 251] width 1 height 4
radio input "true"
click at [551, 408] on button "Next" at bounding box center [506, 416] width 200 height 49
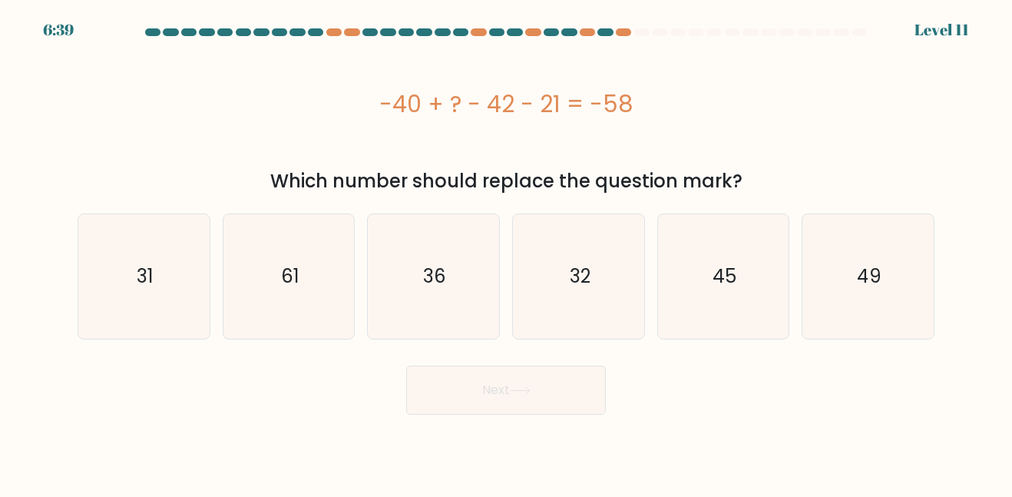
click at [491, 141] on div "-40 + ? - 42 - 21 = -58" at bounding box center [506, 103] width 857 height 123
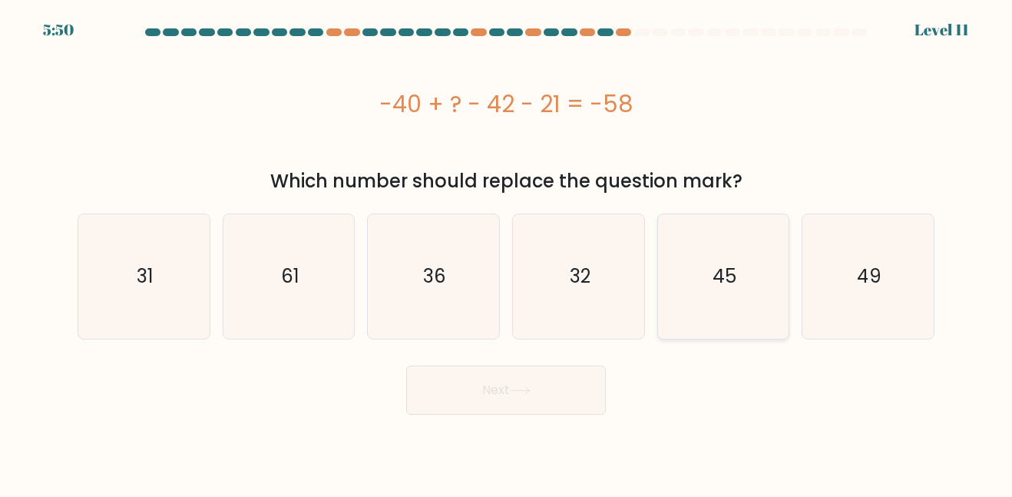
click at [667, 257] on icon "45" at bounding box center [723, 276] width 124 height 124
click at [507, 253] on input "e. 45" at bounding box center [506, 251] width 1 height 4
radio input "true"
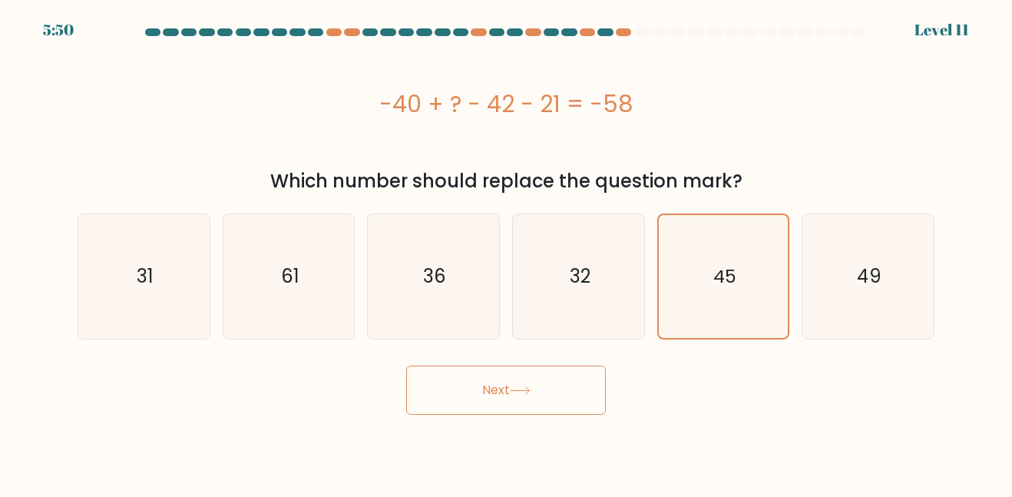
click at [557, 371] on button "Next" at bounding box center [506, 389] width 200 height 49
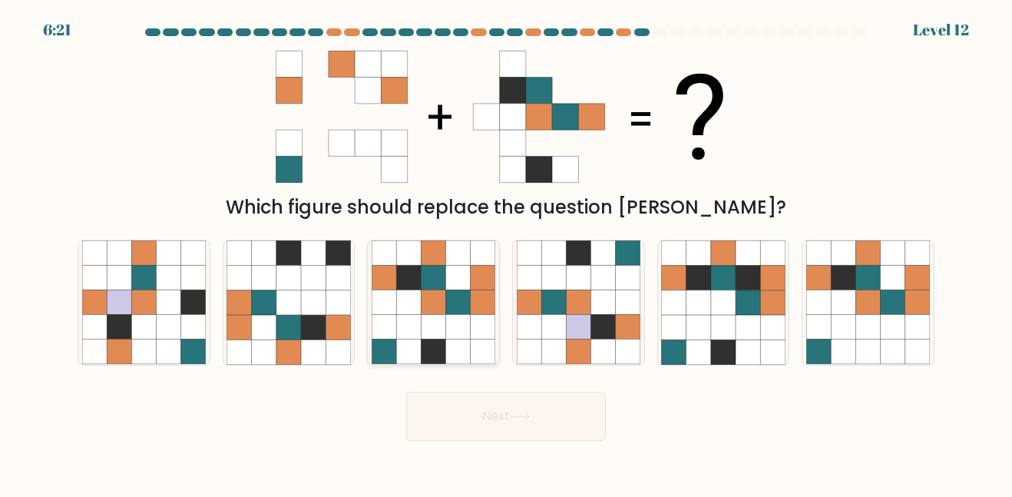
click at [473, 296] on icon at bounding box center [483, 302] width 25 height 25
click at [506, 253] on input "c." at bounding box center [506, 251] width 1 height 4
radio input "true"
click at [514, 399] on button "Next" at bounding box center [506, 416] width 200 height 49
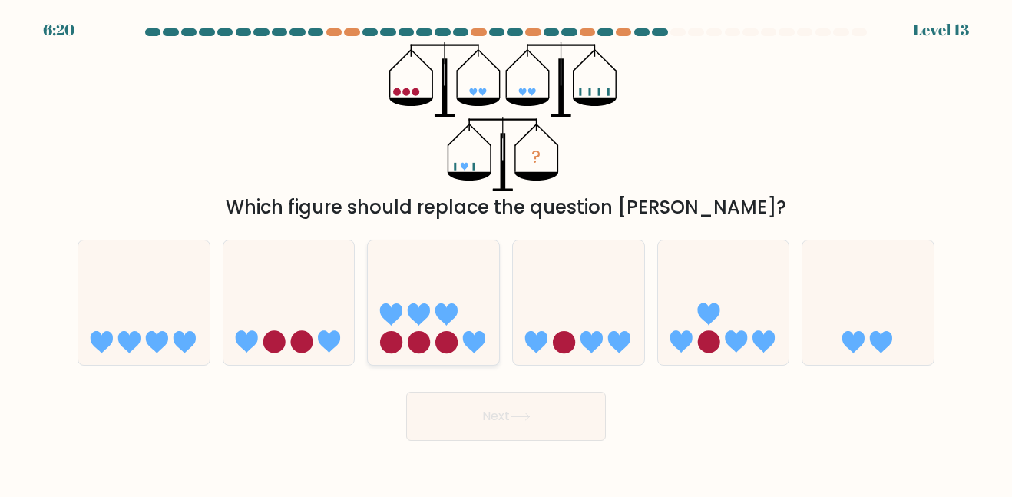
click at [465, 278] on icon at bounding box center [433, 302] width 131 height 108
click at [506, 253] on input "c." at bounding box center [506, 251] width 1 height 4
radio input "true"
click at [537, 297] on icon at bounding box center [578, 302] width 131 height 108
click at [507, 253] on input "d." at bounding box center [506, 251] width 1 height 4
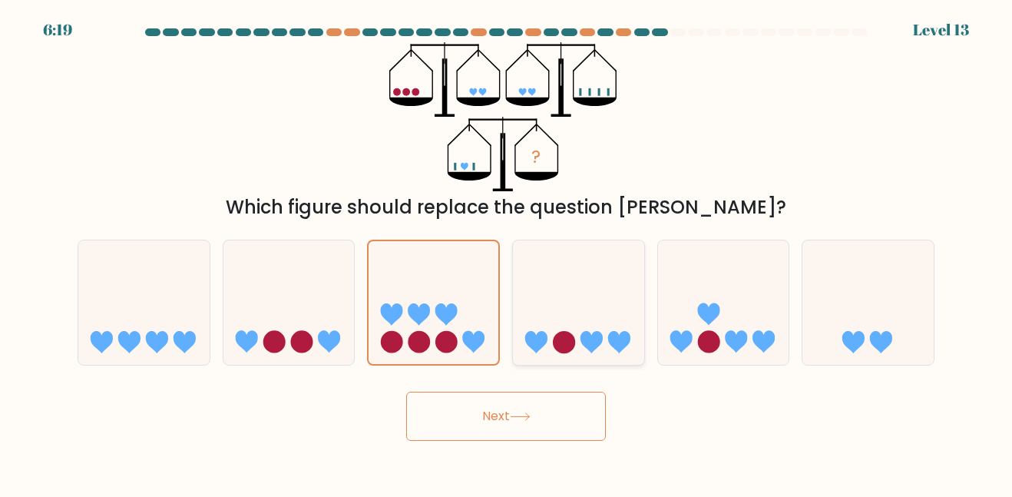
radio input "true"
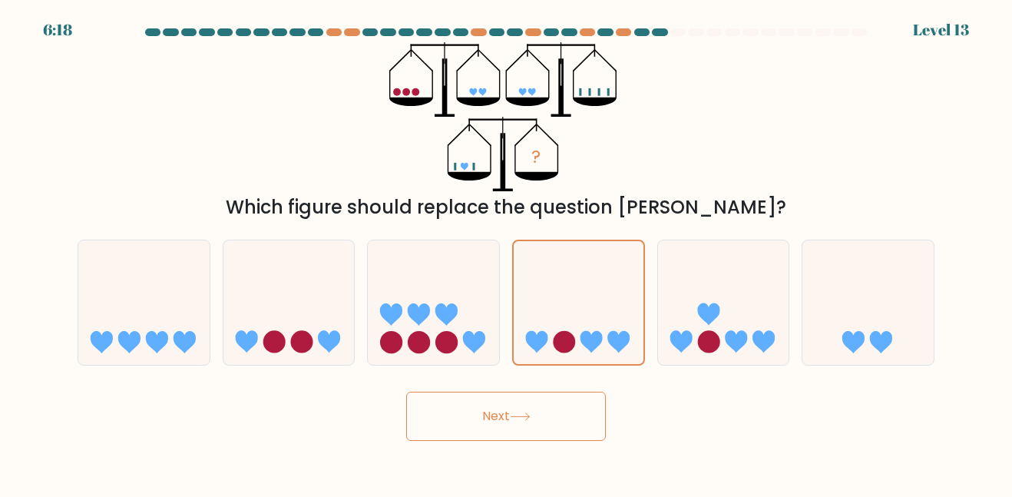
click at [517, 394] on button "Next" at bounding box center [506, 416] width 200 height 49
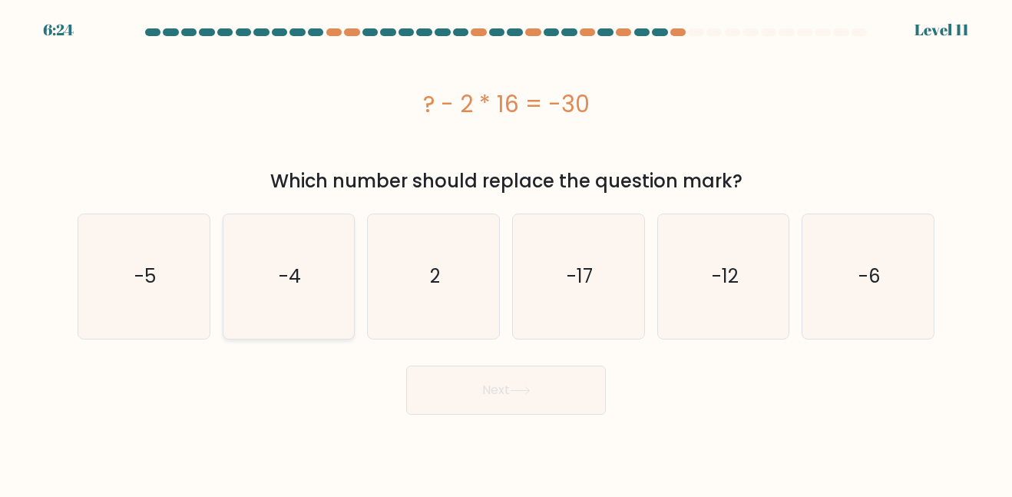
click at [341, 242] on icon "-4" at bounding box center [289, 276] width 124 height 124
click at [506, 249] on input "b. -4" at bounding box center [506, 251] width 1 height 4
radio input "true"
click at [564, 393] on button "Next" at bounding box center [506, 389] width 200 height 49
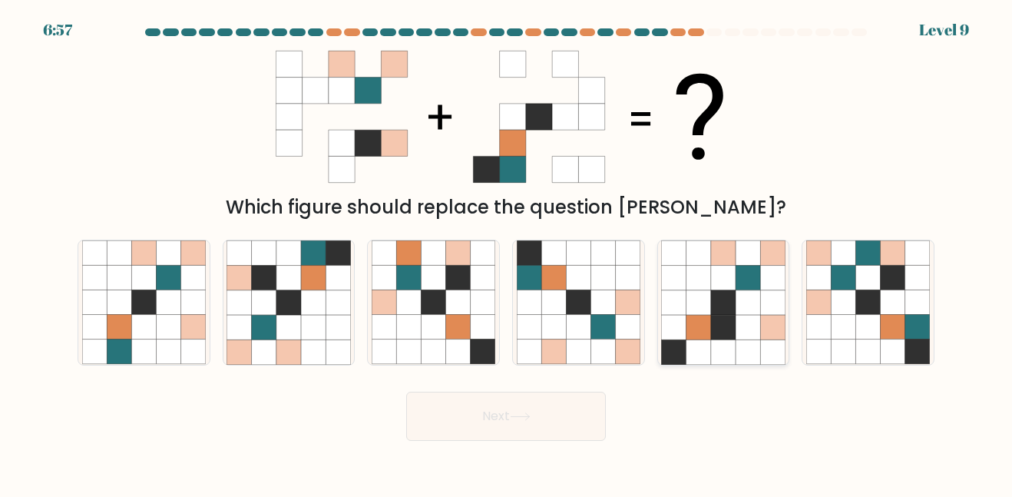
click at [761, 305] on icon at bounding box center [772, 302] width 25 height 25
click at [507, 253] on input "e." at bounding box center [506, 251] width 1 height 4
radio input "true"
click at [709, 355] on icon at bounding box center [698, 351] width 25 height 25
click at [507, 253] on input "e." at bounding box center [506, 251] width 1 height 4
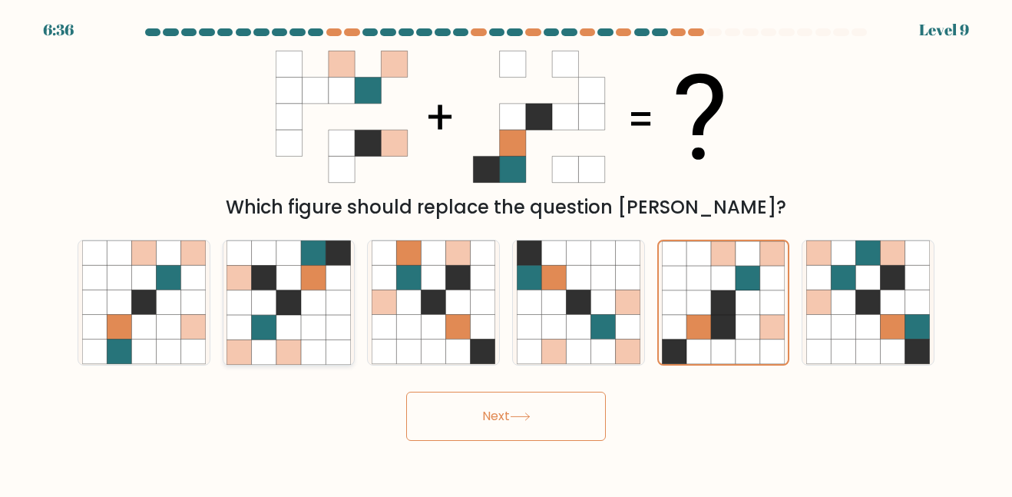
click at [313, 337] on icon at bounding box center [313, 327] width 25 height 25
click at [506, 253] on input "b." at bounding box center [506, 251] width 1 height 4
radio input "true"
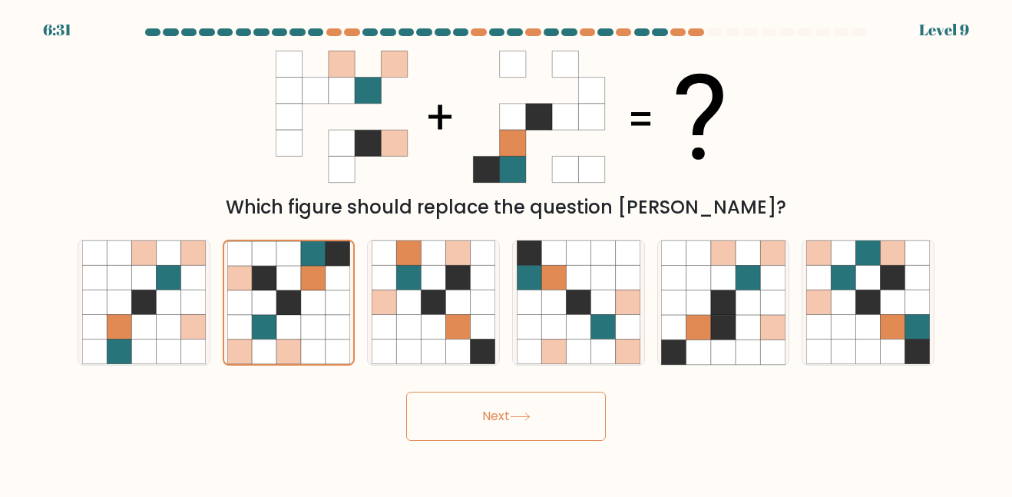
click at [477, 402] on button "Next" at bounding box center [506, 416] width 200 height 49
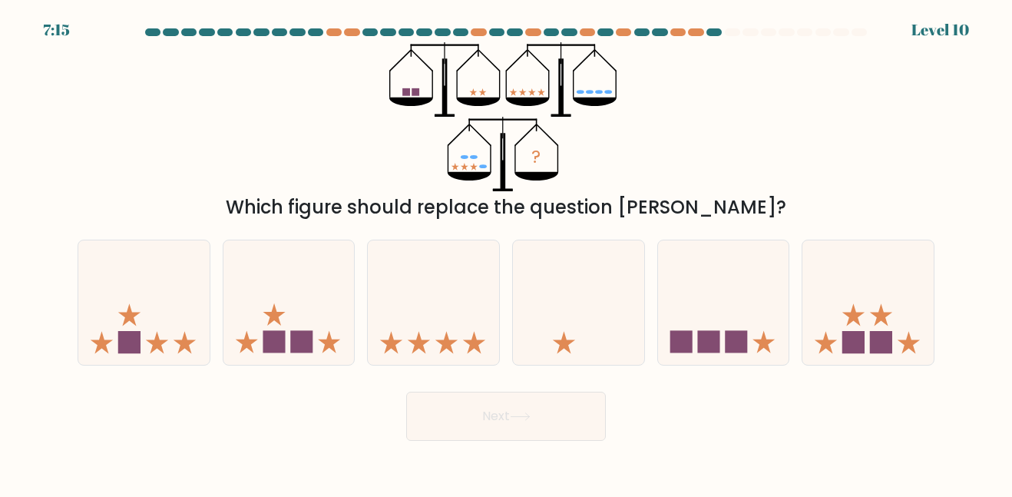
drag, startPoint x: 534, startPoint y: 426, endPoint x: 739, endPoint y: 464, distance: 209.2
click at [739, 464] on body "7:15 Level 10" at bounding box center [506, 248] width 1012 height 497
click at [828, 337] on icon at bounding box center [867, 302] width 131 height 108
click at [507, 253] on input "f." at bounding box center [506, 251] width 1 height 4
radio input "true"
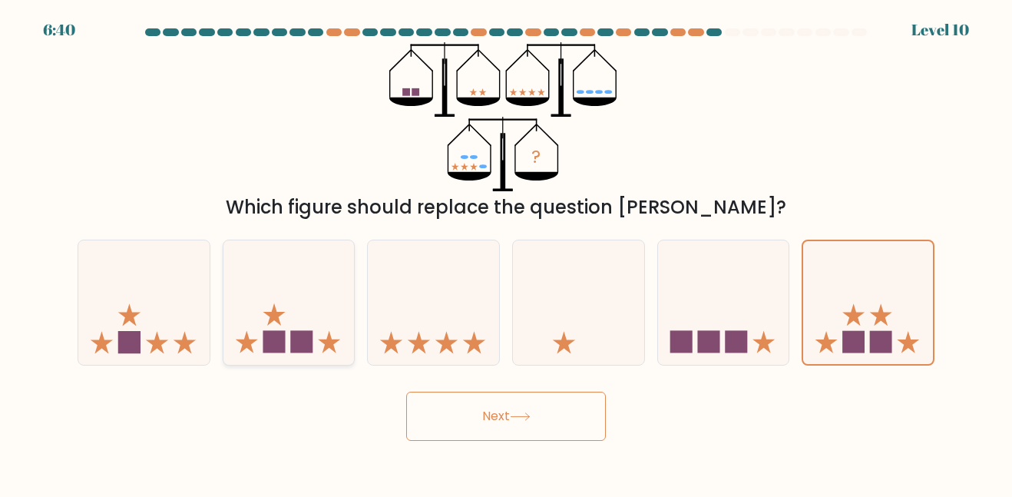
click at [349, 337] on icon at bounding box center [288, 302] width 131 height 108
click at [506, 253] on input "b." at bounding box center [506, 251] width 1 height 4
radio input "true"
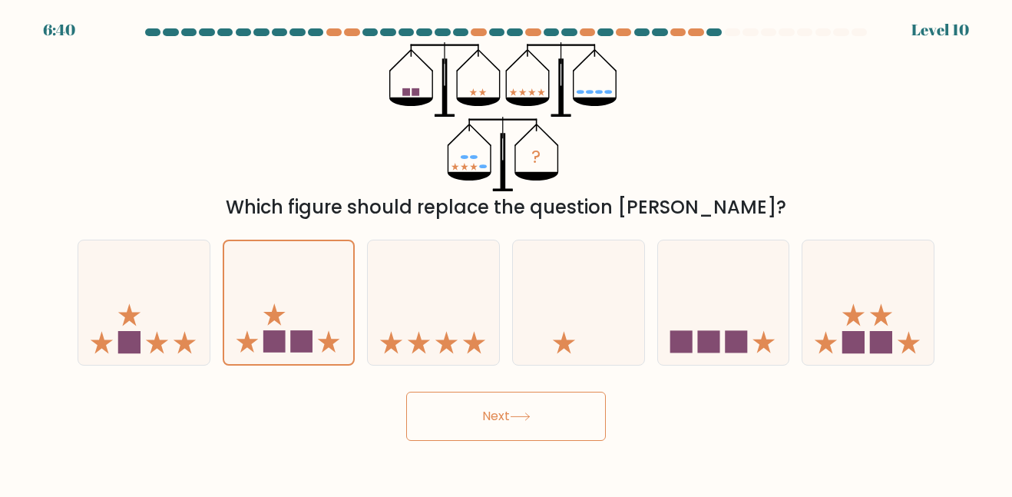
click at [620, 486] on body "6:40 Level 10" at bounding box center [506, 248] width 1012 height 497
click at [545, 412] on button "Next" at bounding box center [506, 416] width 200 height 49
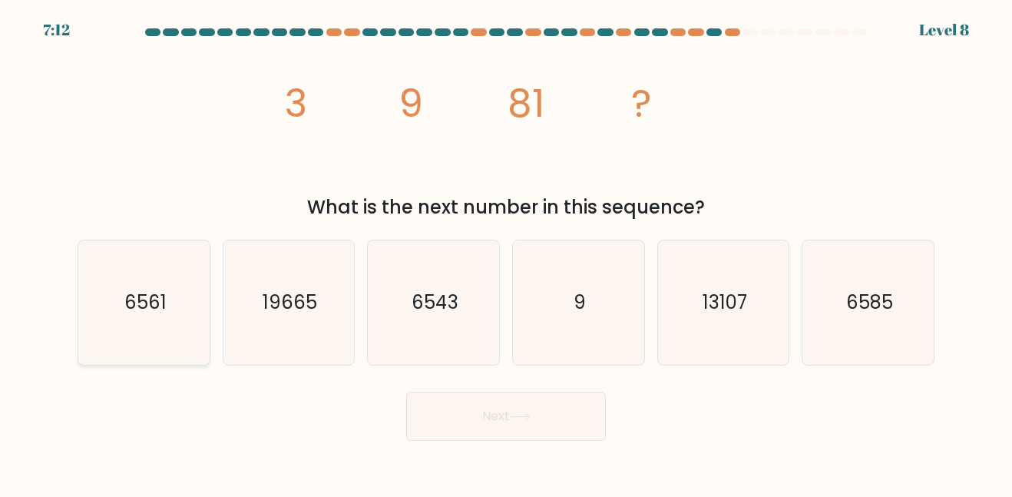
click at [164, 302] on text "6561" at bounding box center [145, 301] width 42 height 25
click at [506, 253] on input "a. 6561" at bounding box center [506, 251] width 1 height 4
radio input "true"
click at [566, 408] on button "Next" at bounding box center [506, 416] width 200 height 49
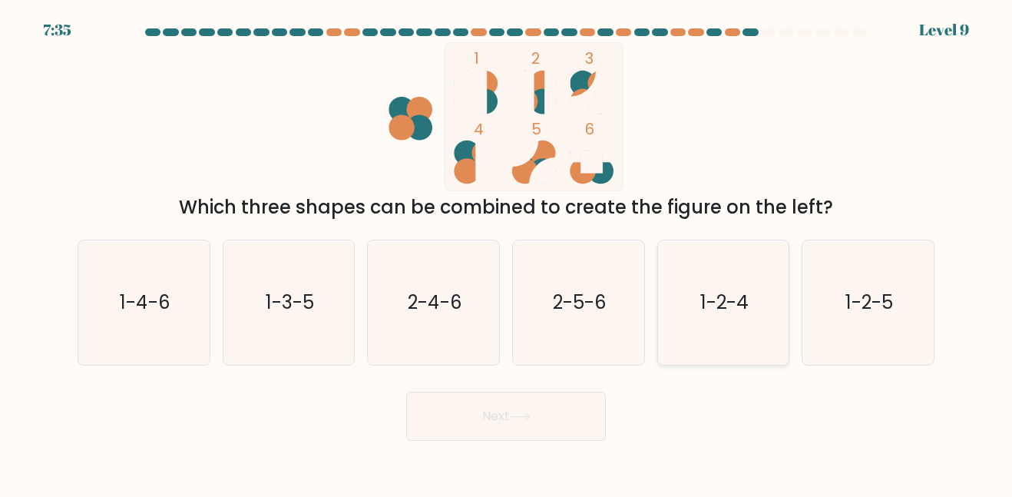
click at [752, 316] on icon "1-2-4" at bounding box center [723, 302] width 124 height 124
click at [507, 253] on input "e. 1-2-4" at bounding box center [506, 251] width 1 height 4
radio input "true"
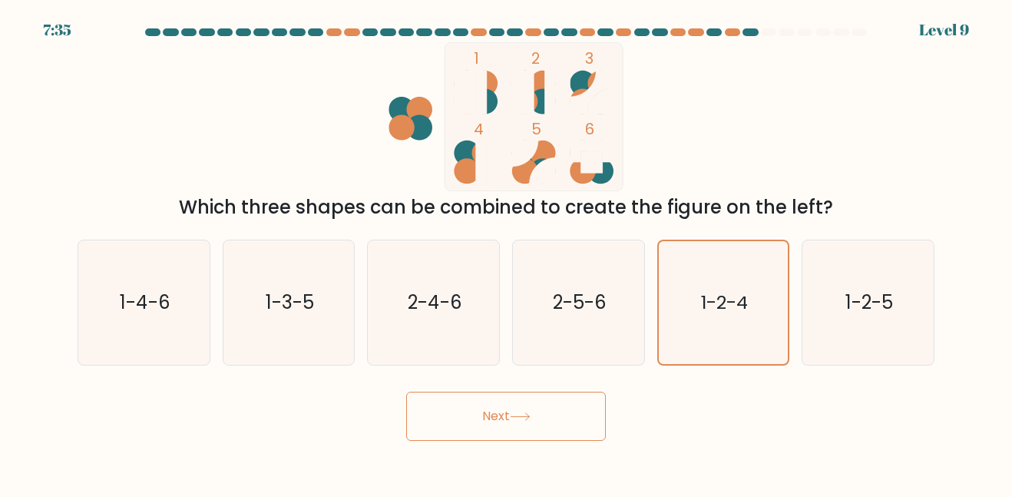
click at [467, 405] on button "Next" at bounding box center [506, 416] width 200 height 49
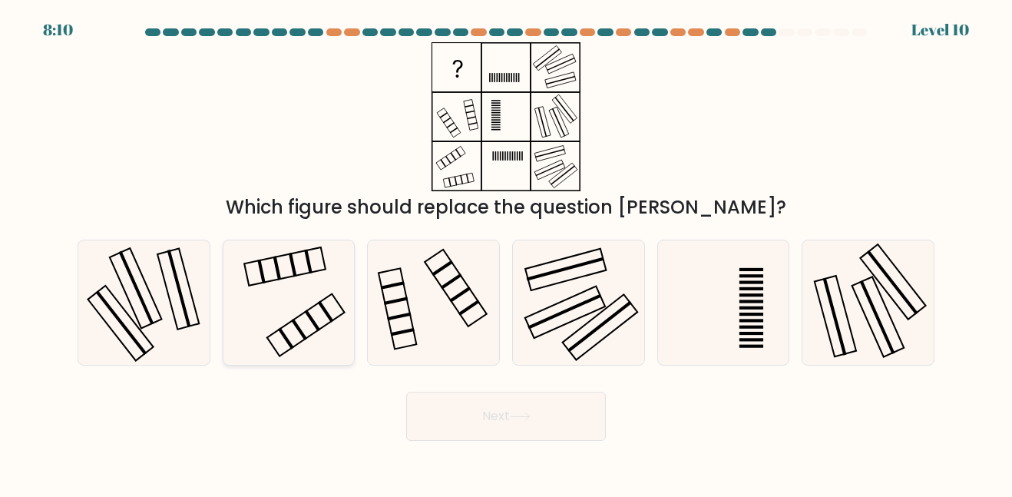
click at [340, 287] on icon at bounding box center [289, 302] width 124 height 124
click at [506, 253] on input "b." at bounding box center [506, 251] width 1 height 4
radio input "true"
click at [520, 398] on button "Next" at bounding box center [506, 416] width 200 height 49
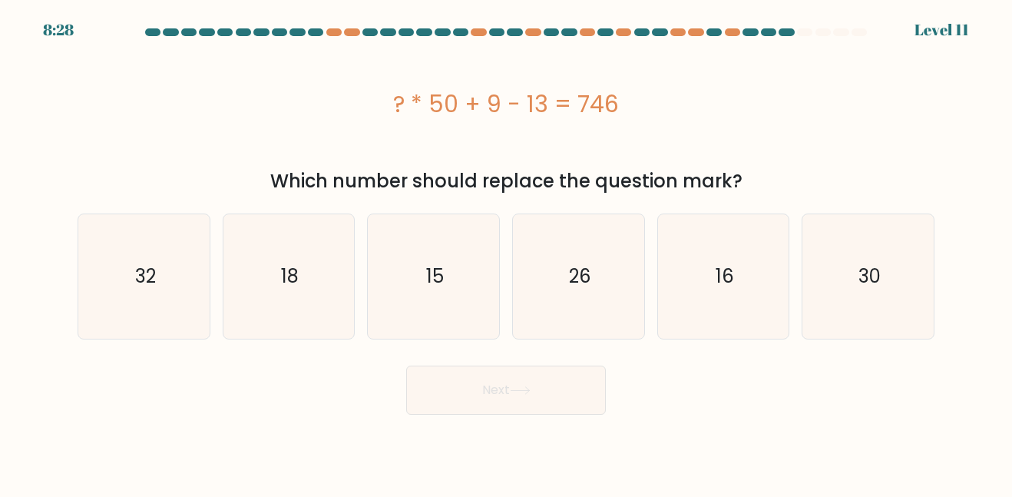
drag, startPoint x: 552, startPoint y: 101, endPoint x: 467, endPoint y: 105, distance: 85.3
click at [467, 105] on div "? * 50 + 9 - 13 = 746" at bounding box center [506, 104] width 857 height 35
click at [476, 107] on div "? * 50 + 9 - 13 = 746" at bounding box center [506, 104] width 857 height 35
drag, startPoint x: 471, startPoint y: 106, endPoint x: 546, endPoint y: 105, distance: 75.2
click at [546, 105] on div "? * 50 + 9 - 13 = 746" at bounding box center [506, 104] width 857 height 35
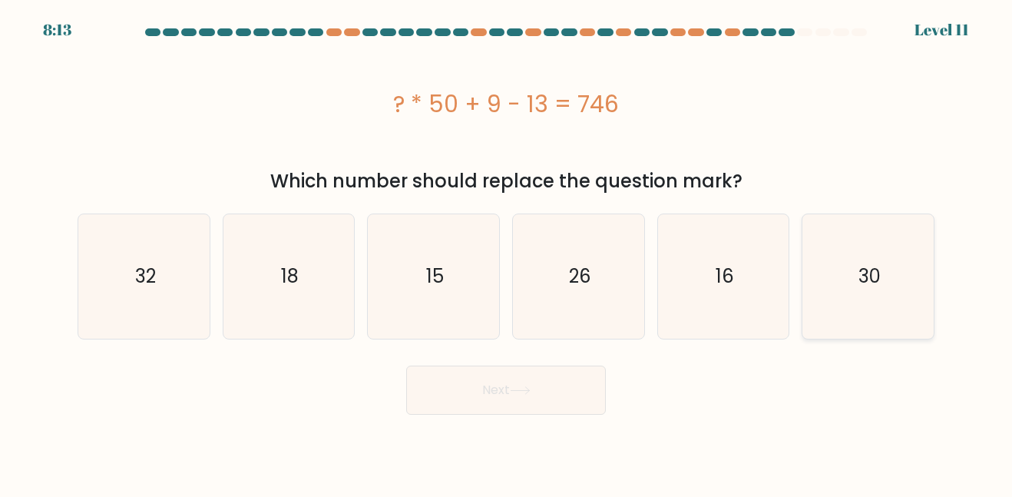
click at [815, 262] on icon "30" at bounding box center [868, 276] width 124 height 124
click at [507, 253] on input "f. 30" at bounding box center [506, 251] width 1 height 4
radio input "true"
click at [492, 376] on button "Next" at bounding box center [506, 389] width 200 height 49
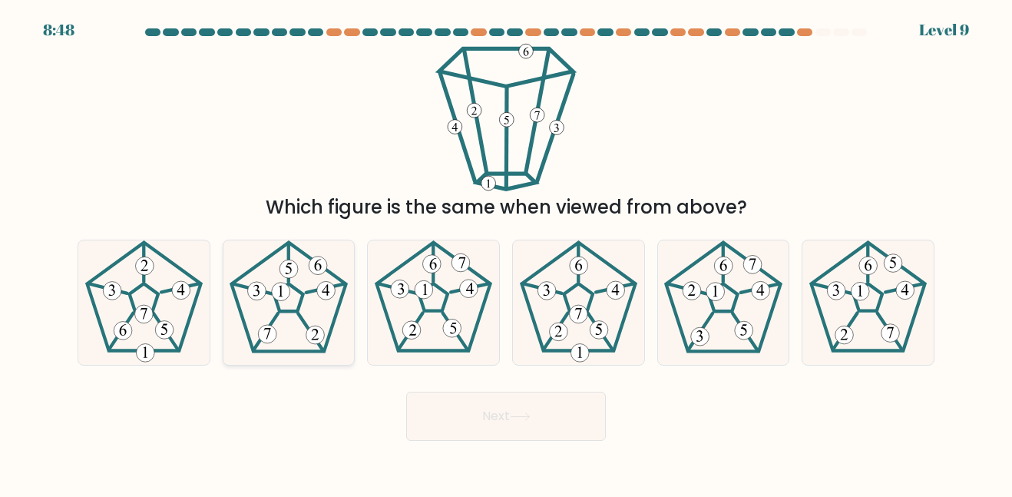
click at [329, 310] on icon at bounding box center [289, 302] width 124 height 124
click at [506, 253] on input "b." at bounding box center [506, 251] width 1 height 4
radio input "true"
click at [619, 308] on icon at bounding box center [579, 302] width 124 height 124
click at [507, 253] on input "d." at bounding box center [506, 251] width 1 height 4
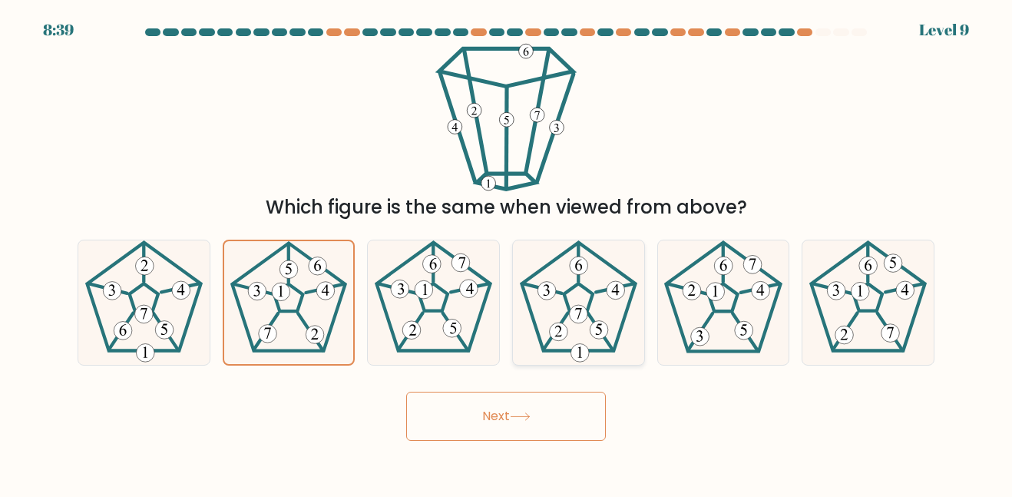
radio input "true"
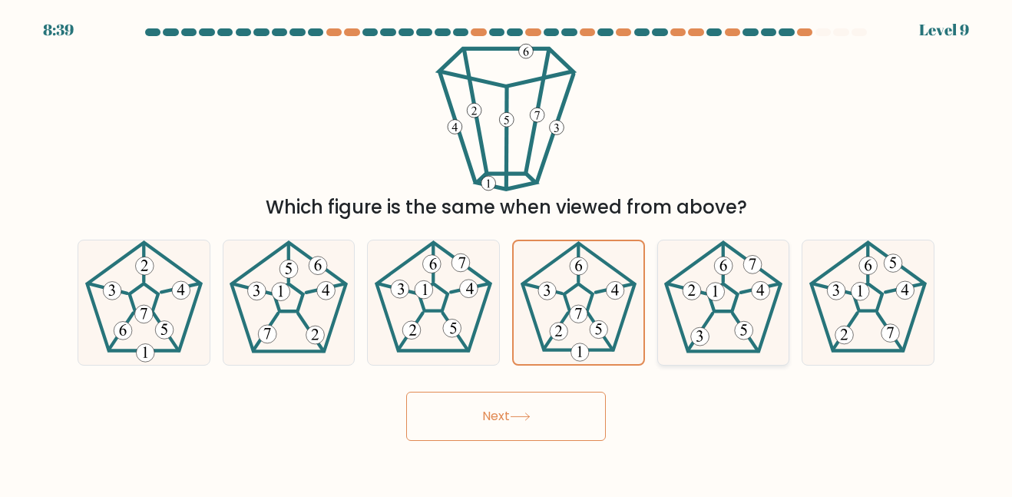
click at [683, 308] on icon at bounding box center [723, 302] width 124 height 124
click at [507, 253] on input "e." at bounding box center [506, 251] width 1 height 4
radio input "true"
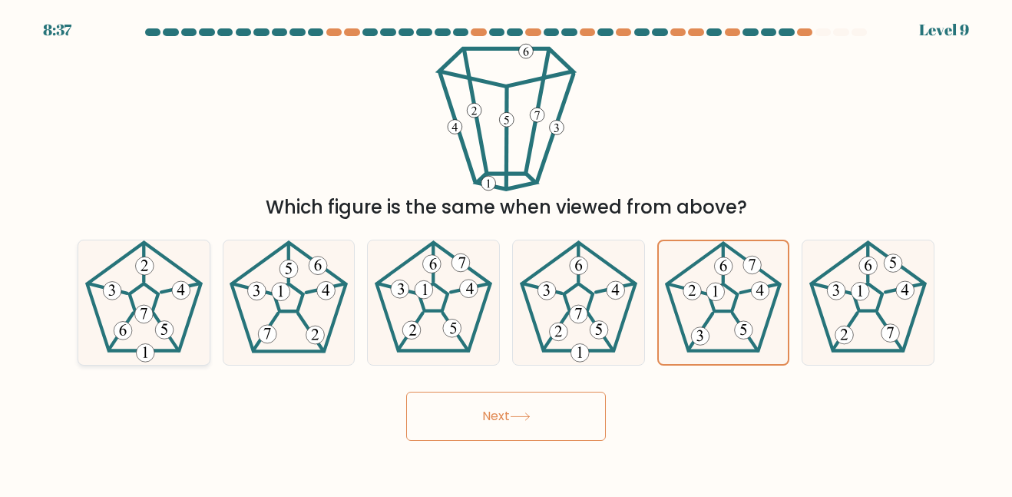
click at [137, 324] on icon at bounding box center [144, 302] width 124 height 124
click at [506, 253] on input "a." at bounding box center [506, 251] width 1 height 4
radio input "true"
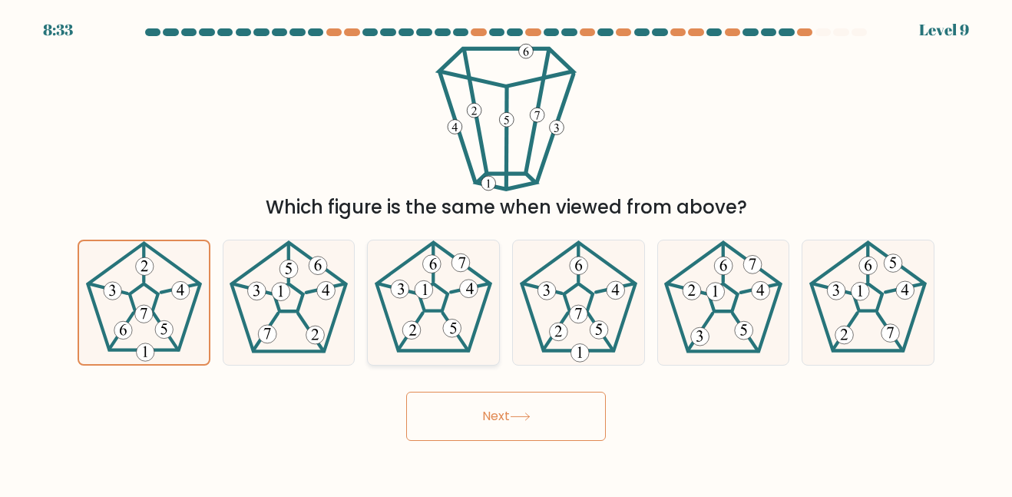
click at [484, 326] on icon at bounding box center [434, 302] width 124 height 124
click at [506, 253] on input "c." at bounding box center [506, 251] width 1 height 4
radio input "true"
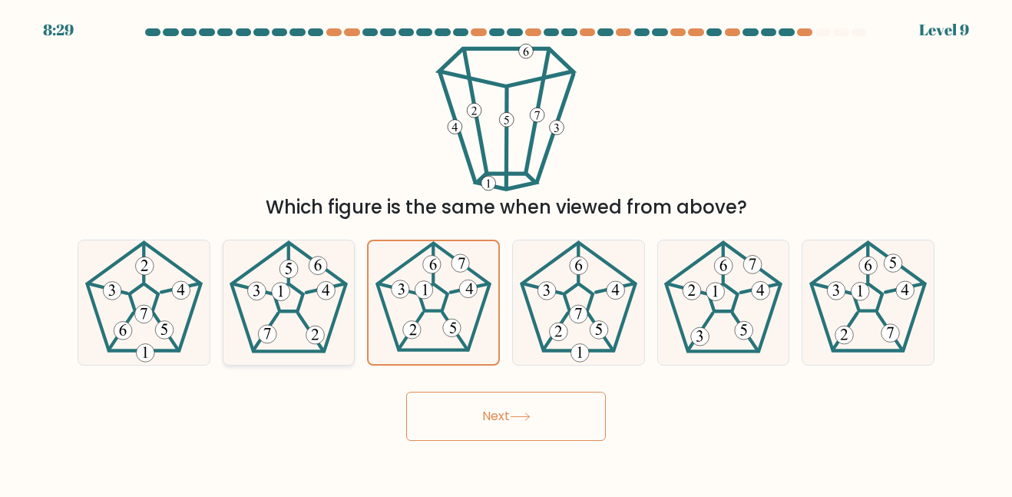
click at [328, 337] on 141 at bounding box center [289, 297] width 114 height 108
click at [506, 253] on input "b." at bounding box center [506, 251] width 1 height 4
radio input "true"
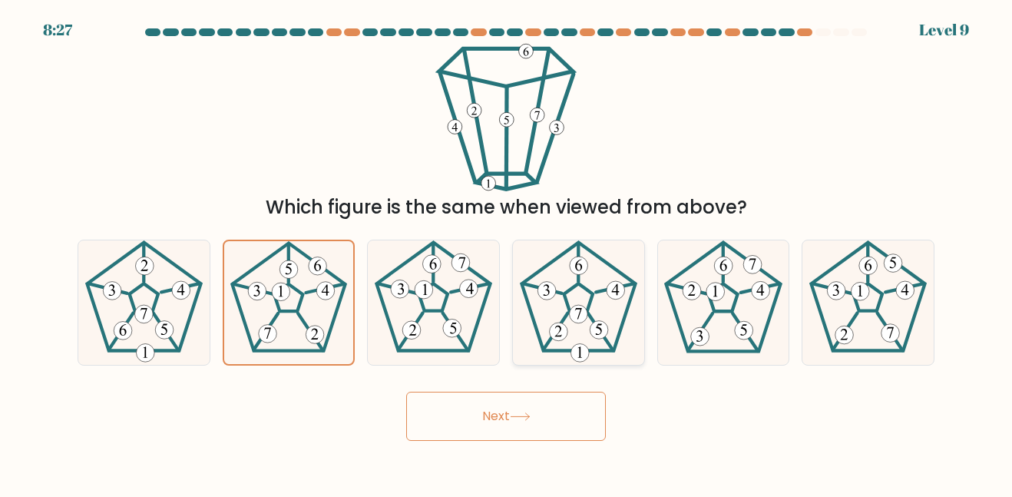
click at [616, 336] on icon at bounding box center [579, 302] width 124 height 124
click at [507, 253] on input "d." at bounding box center [506, 251] width 1 height 4
radio input "true"
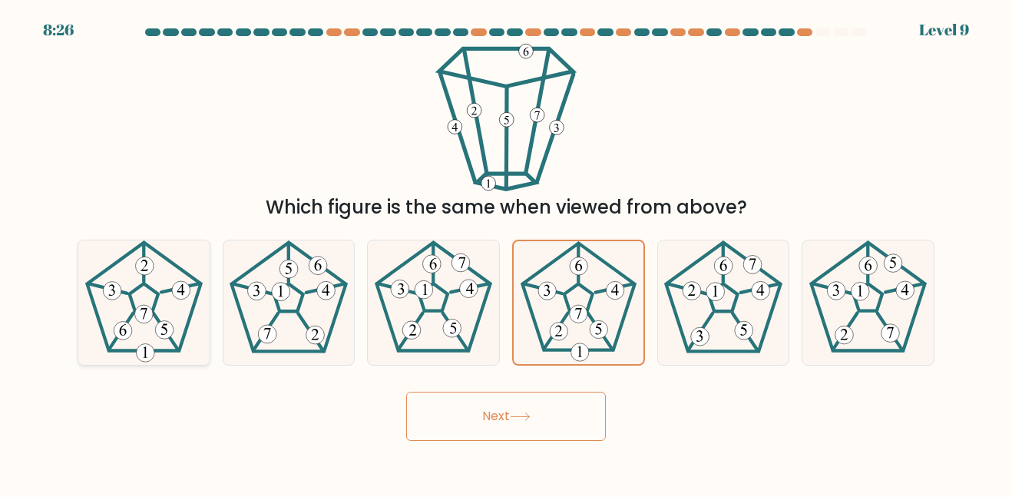
click at [176, 329] on icon at bounding box center [144, 302] width 124 height 124
click at [506, 253] on input "a." at bounding box center [506, 251] width 1 height 4
radio input "true"
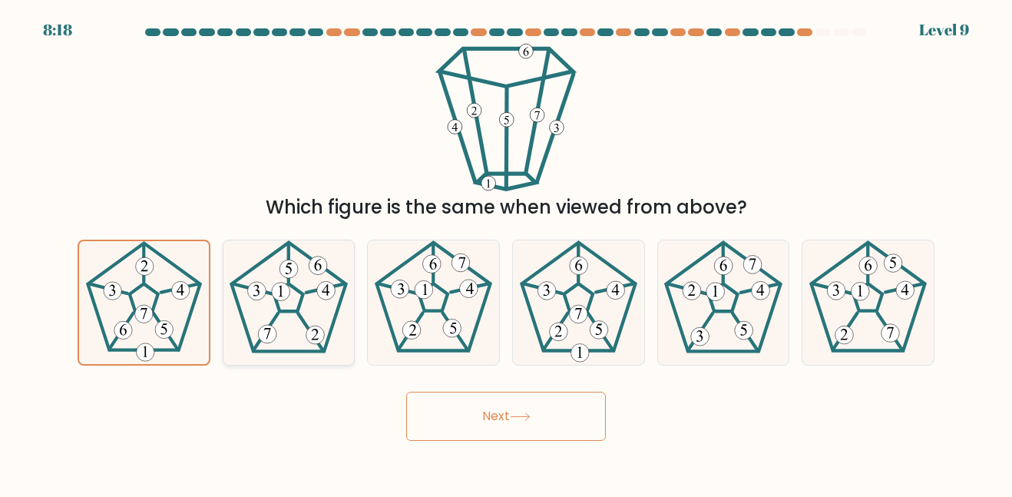
click at [349, 319] on icon at bounding box center [289, 302] width 124 height 124
click at [506, 253] on input "b." at bounding box center [506, 251] width 1 height 4
radio input "true"
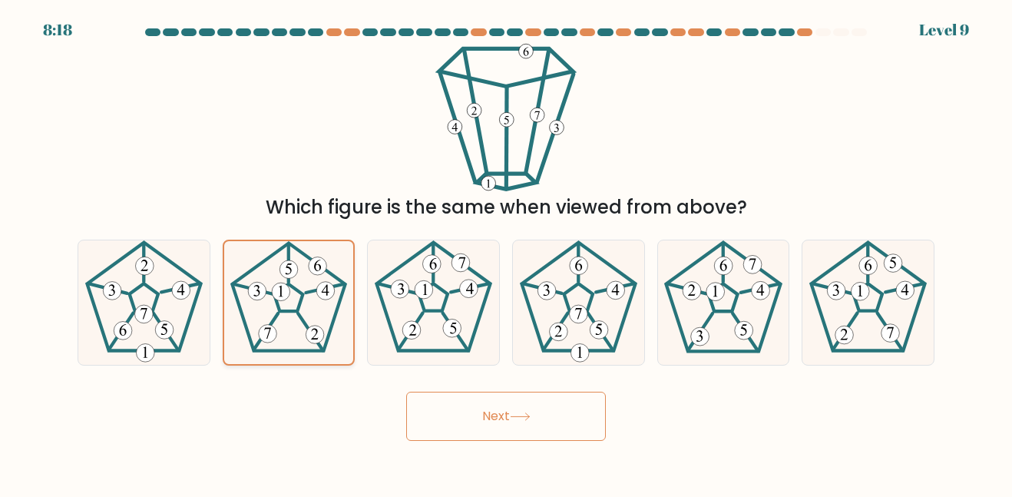
click at [327, 323] on icon at bounding box center [288, 302] width 122 height 122
click at [506, 253] on input "b." at bounding box center [506, 251] width 1 height 4
click at [327, 323] on icon at bounding box center [288, 302] width 122 height 122
click at [506, 253] on input "b." at bounding box center [506, 251] width 1 height 4
click at [477, 278] on icon at bounding box center [434, 302] width 124 height 124
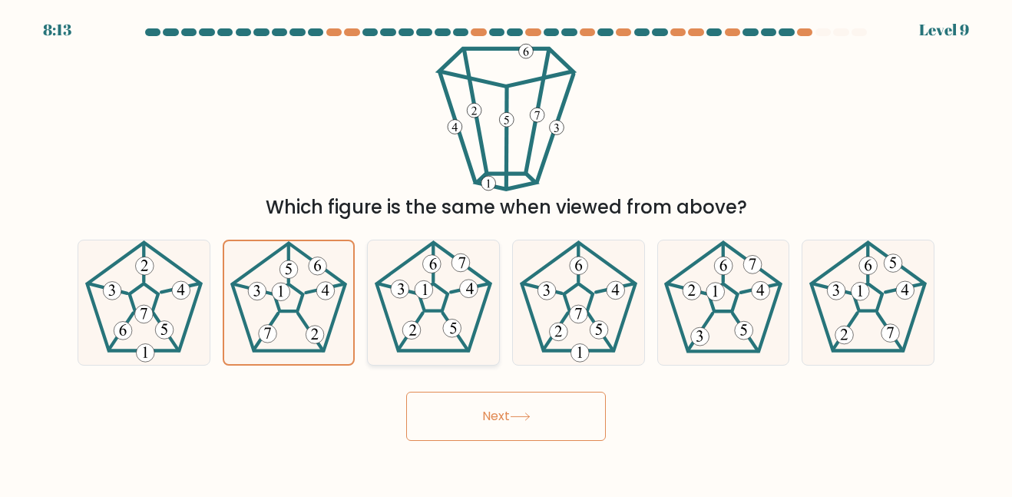
click at [506, 253] on input "c." at bounding box center [506, 251] width 1 height 4
radio input "true"
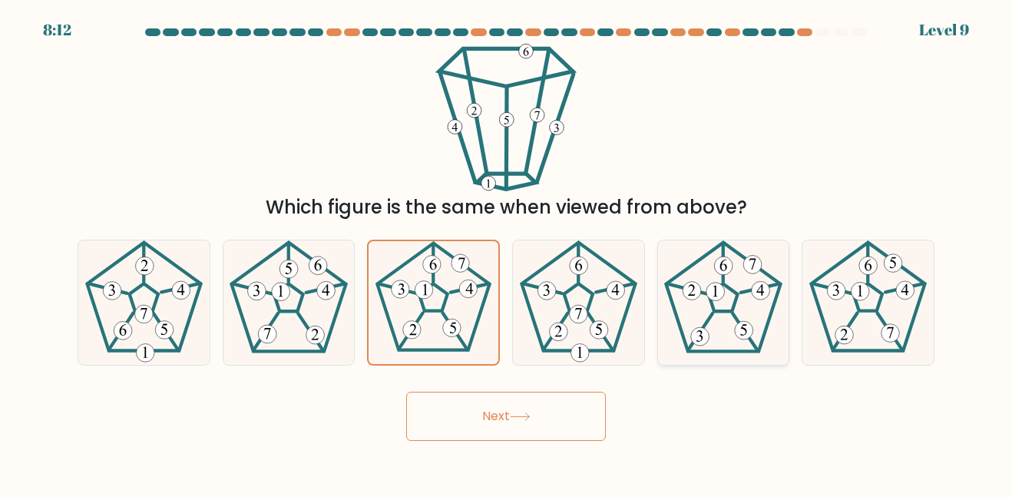
click at [686, 337] on icon at bounding box center [723, 302] width 124 height 124
click at [507, 253] on input "e." at bounding box center [506, 251] width 1 height 4
radio input "true"
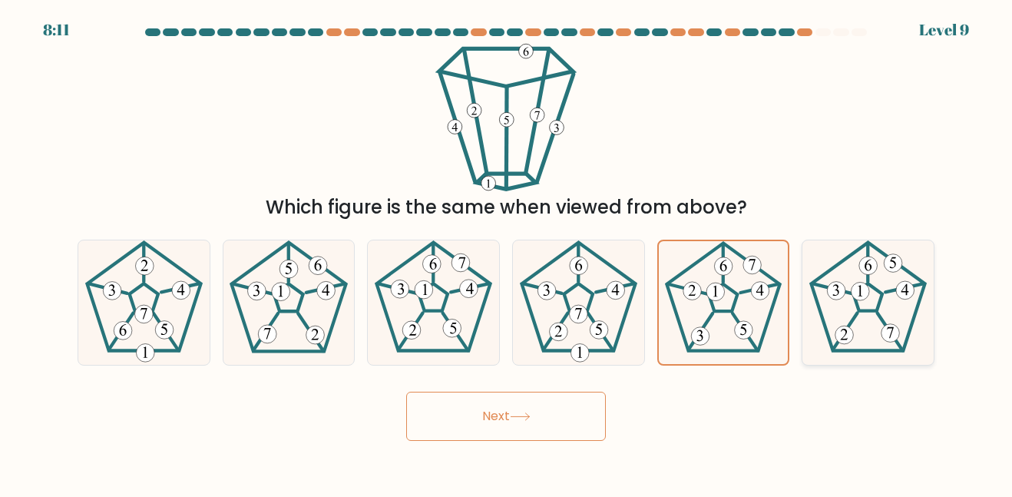
click at [816, 327] on icon at bounding box center [868, 302] width 124 height 124
click at [507, 253] on input "f." at bounding box center [506, 251] width 1 height 4
radio input "true"
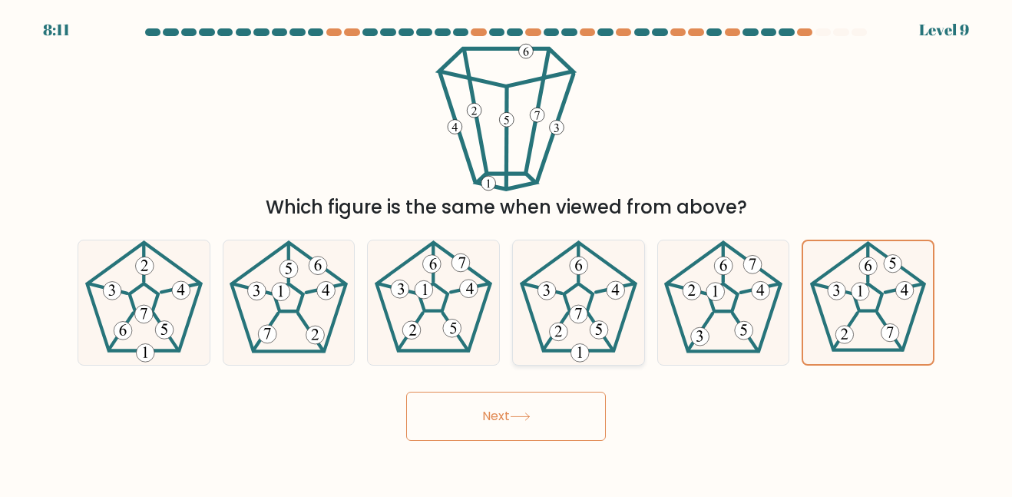
click at [556, 303] on icon at bounding box center [579, 302] width 124 height 124
click at [507, 253] on input "d." at bounding box center [506, 251] width 1 height 4
radio input "true"
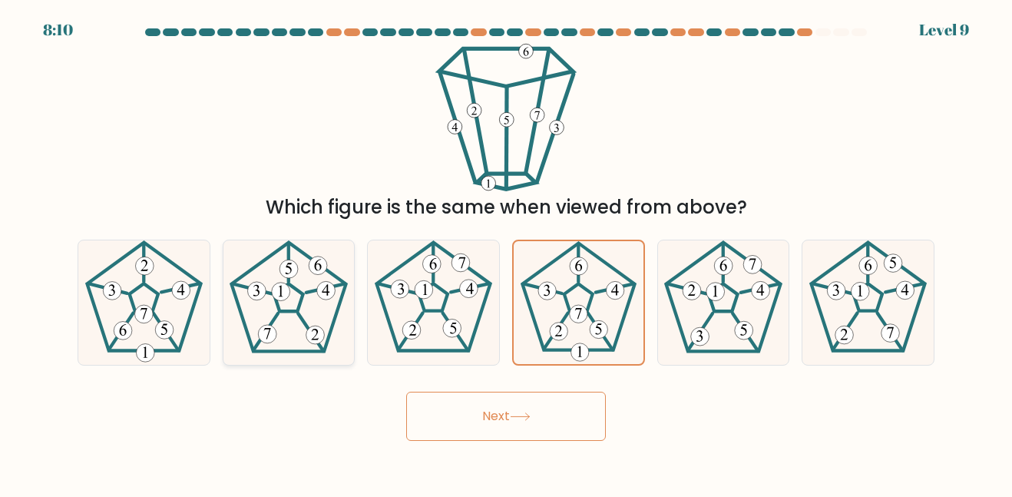
click at [240, 244] on icon at bounding box center [289, 302] width 124 height 124
click at [506, 249] on input "b." at bounding box center [506, 251] width 1 height 4
radio input "true"
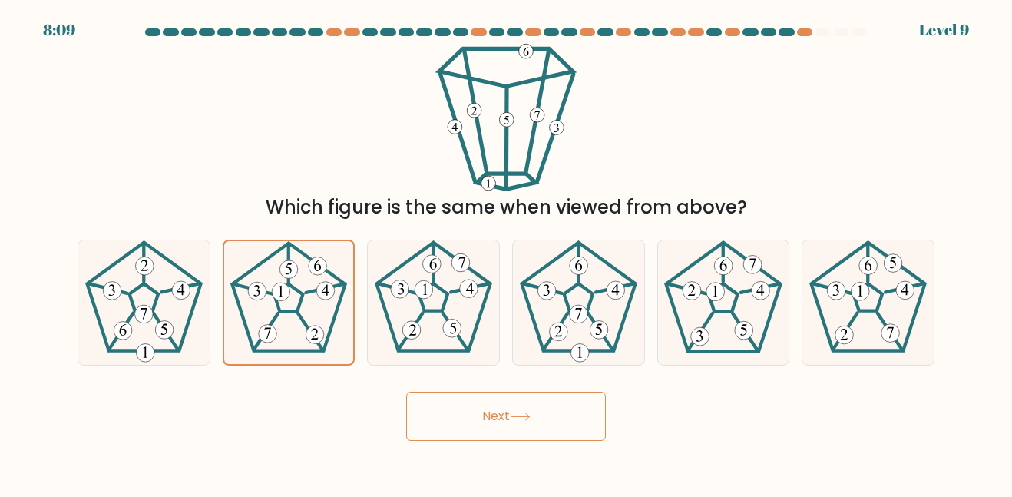
click at [587, 435] on button "Next" at bounding box center [506, 416] width 200 height 49
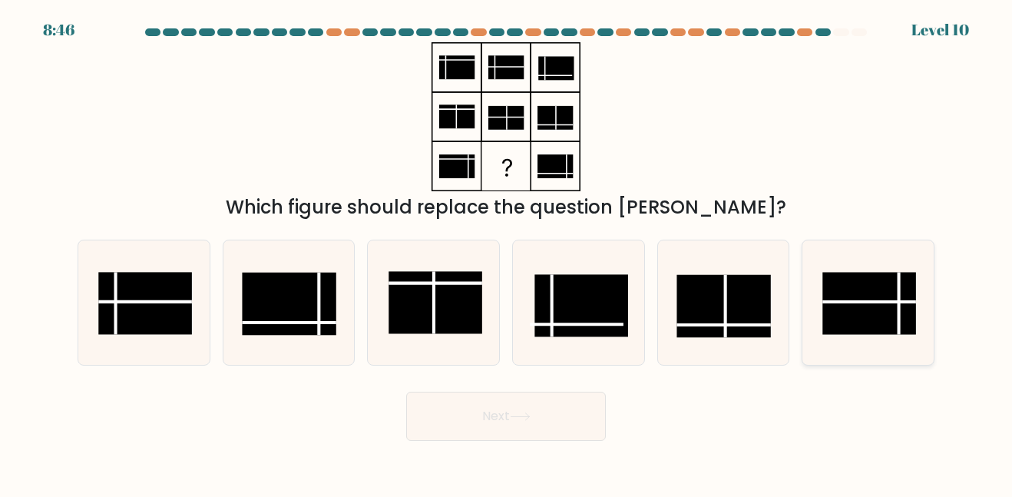
click at [855, 328] on rect at bounding box center [869, 304] width 94 height 62
click at [507, 253] on input "f." at bounding box center [506, 251] width 1 height 4
radio input "true"
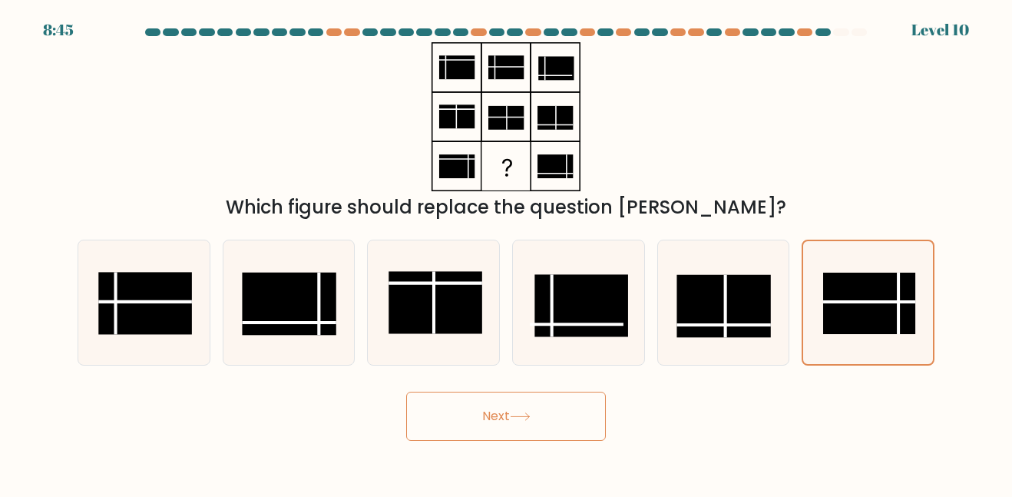
click at [491, 415] on button "Next" at bounding box center [506, 416] width 200 height 49
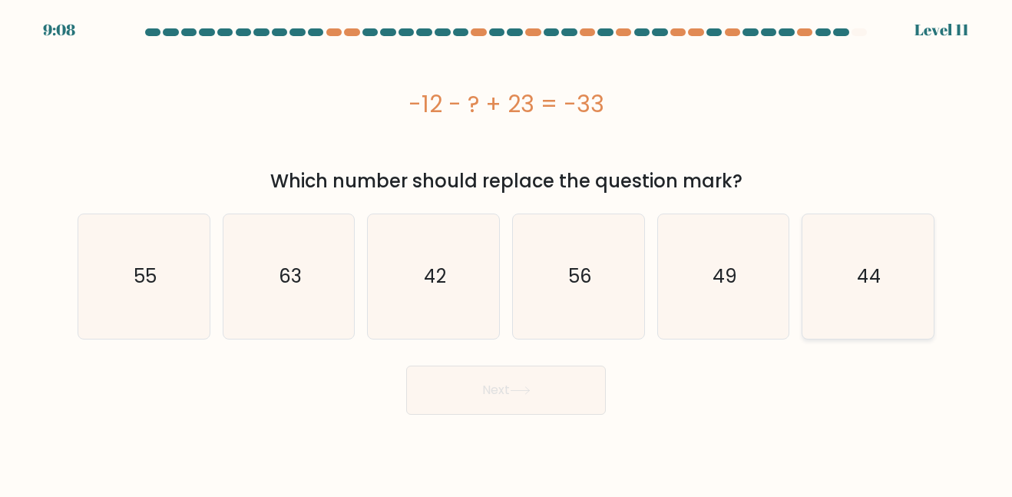
click at [840, 233] on icon "44" at bounding box center [868, 276] width 124 height 124
click at [507, 249] on input "f. 44" at bounding box center [506, 251] width 1 height 4
radio input "true"
click at [557, 403] on button "Next" at bounding box center [506, 389] width 200 height 49
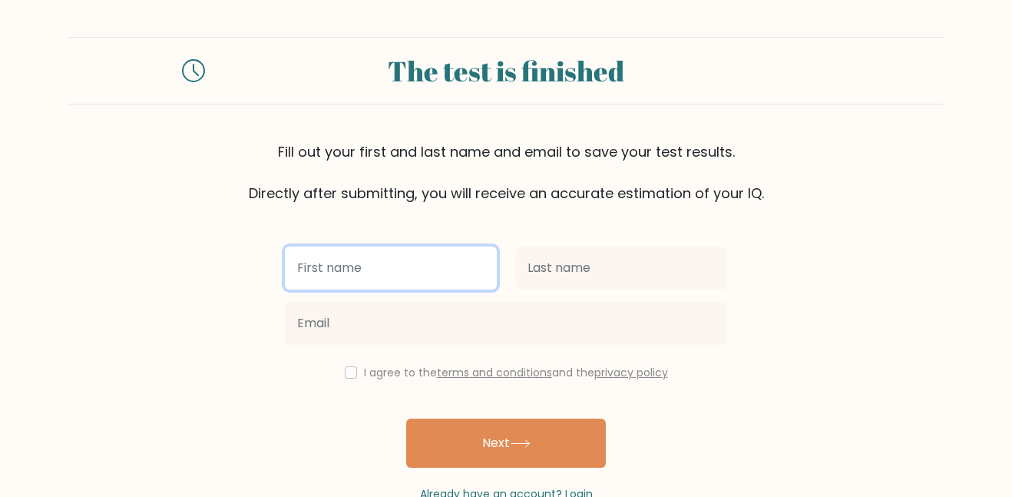
click at [428, 265] on input "text" at bounding box center [391, 267] width 212 height 43
type input "p"
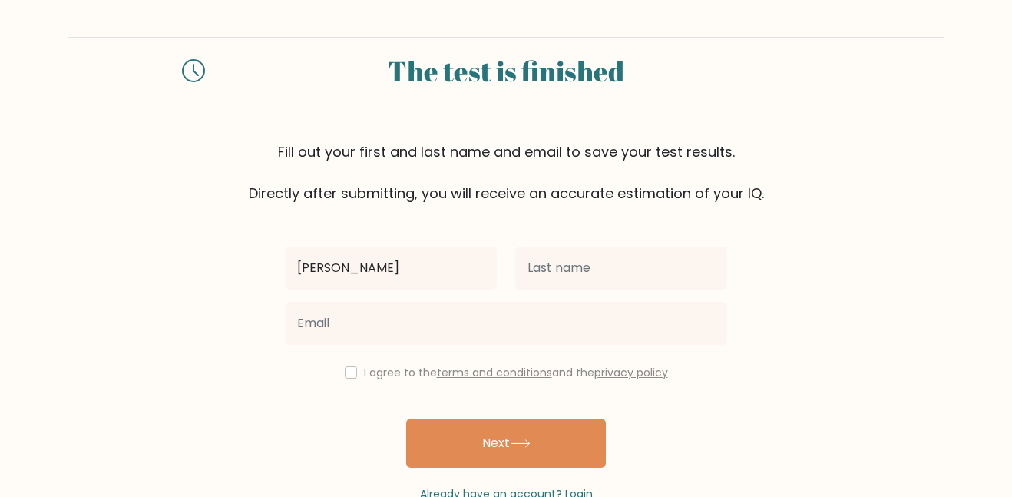
click at [584, 292] on div at bounding box center [621, 267] width 230 height 55
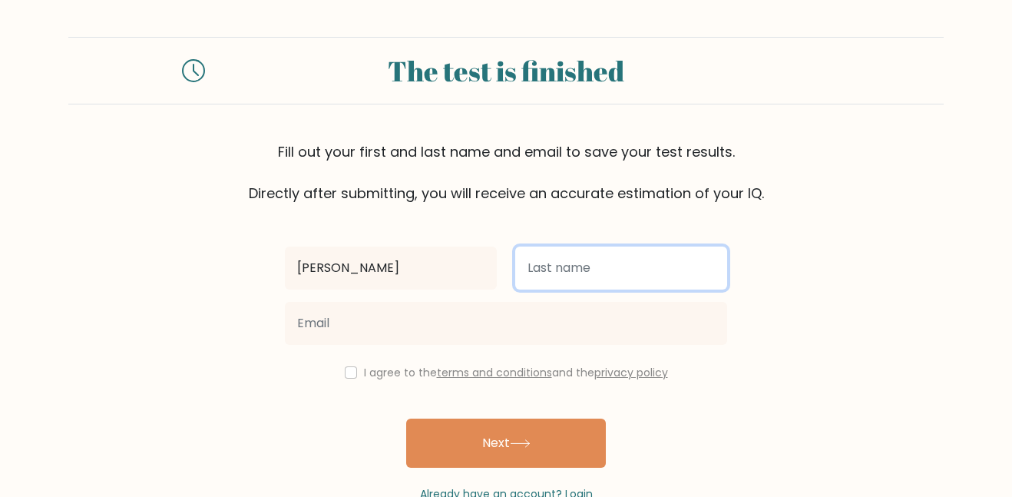
click at [570, 289] on input "text" at bounding box center [621, 267] width 212 height 43
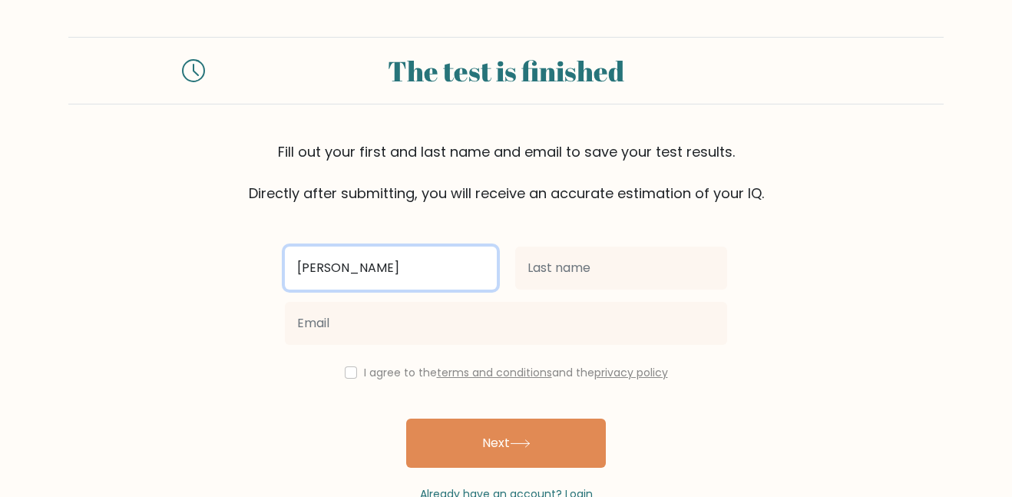
click at [449, 258] on input "Parker Lewis" at bounding box center [391, 267] width 212 height 43
type input "Parker"
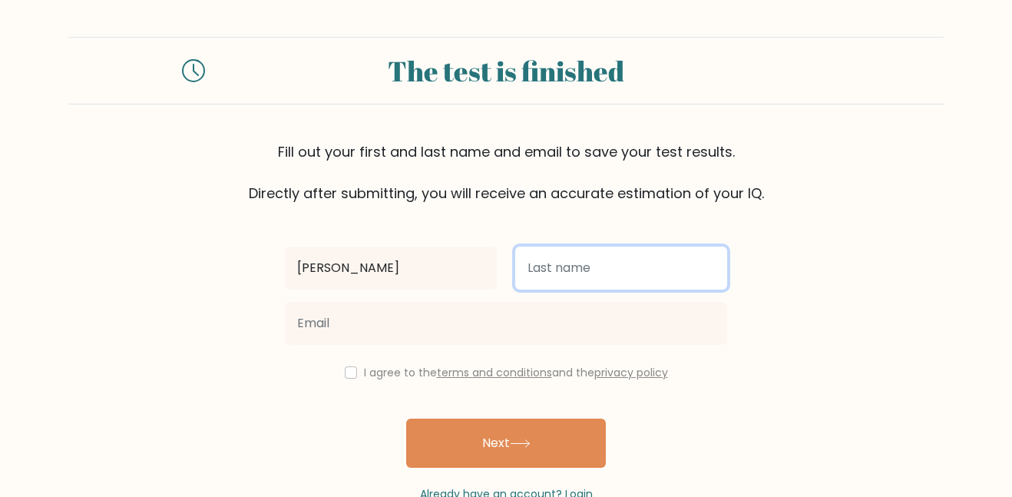
click at [561, 261] on input "text" at bounding box center [621, 267] width 212 height 43
type input "[PERSON_NAME]"
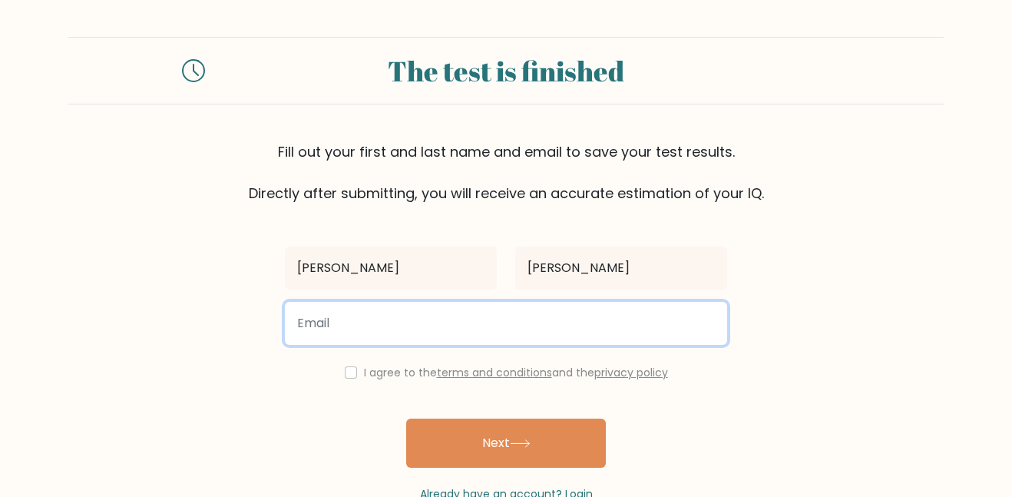
click at [488, 314] on input "email" at bounding box center [506, 323] width 442 height 43
type input "lewis.parker@student.capacschools.us"
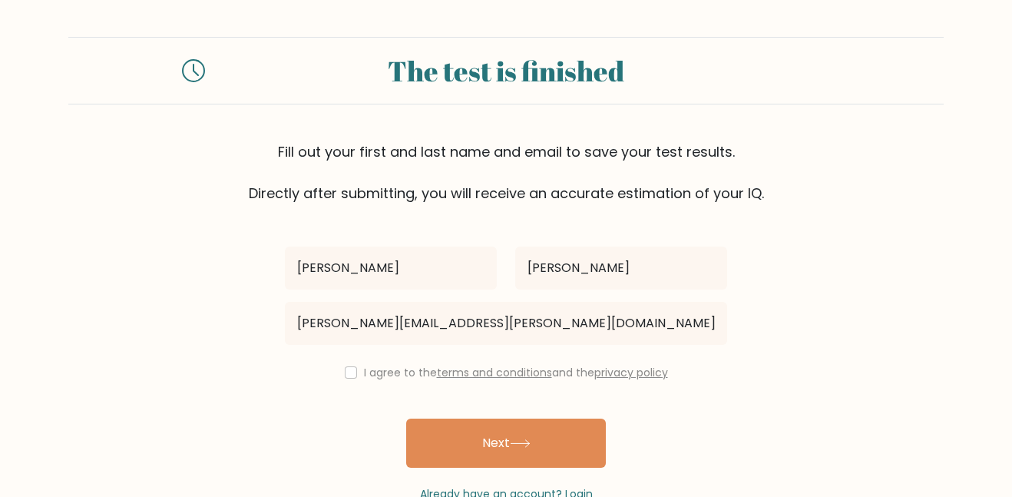
click at [364, 365] on label "I agree to the terms and conditions and the privacy policy" at bounding box center [516, 372] width 304 height 15
click at [346, 370] on input "checkbox" at bounding box center [351, 372] width 12 height 12
checkbox input "true"
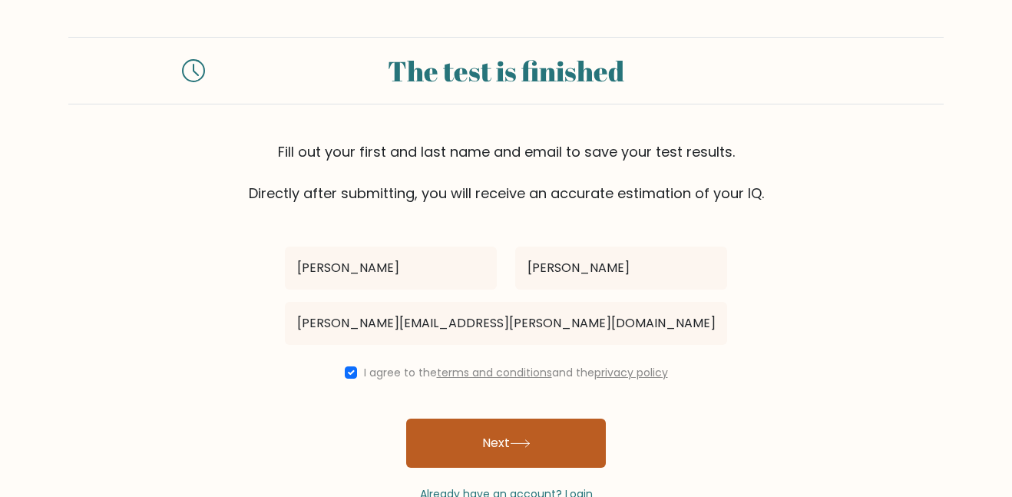
click at [491, 441] on button "Next" at bounding box center [506, 442] width 200 height 49
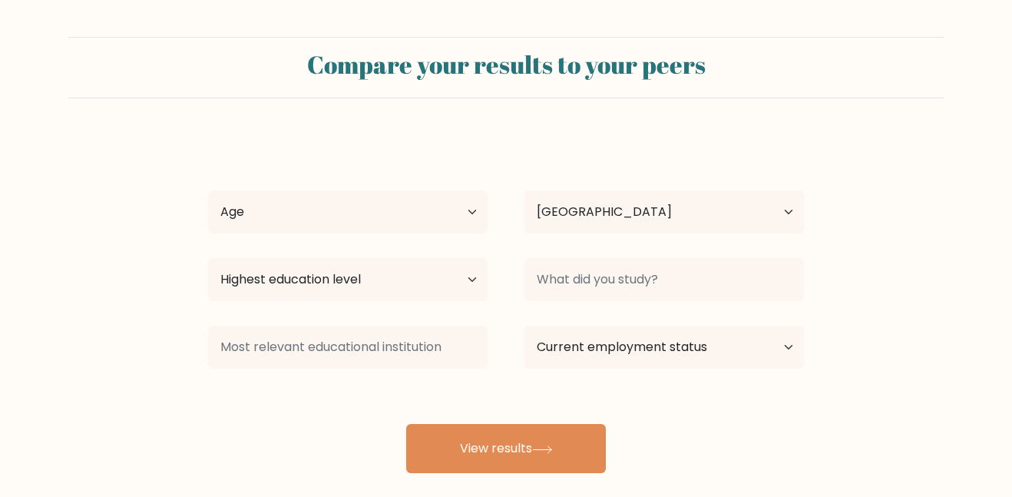
select select "US"
click at [376, 206] on select "Age Under [DEMOGRAPHIC_DATA] [DEMOGRAPHIC_DATA] [DEMOGRAPHIC_DATA] [DEMOGRAPHIC…" at bounding box center [347, 211] width 279 height 43
select select "min_18"
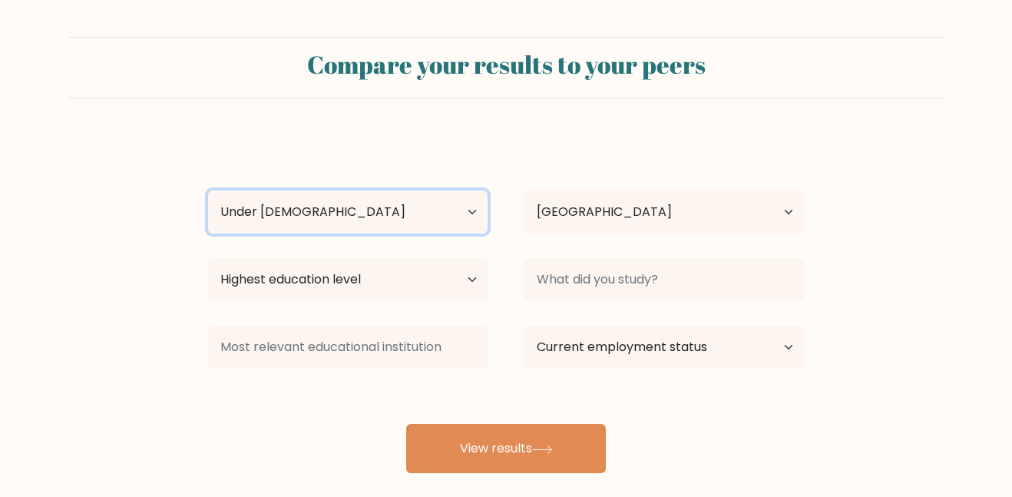
click at [208, 190] on select "Age Under [DEMOGRAPHIC_DATA] [DEMOGRAPHIC_DATA] [DEMOGRAPHIC_DATA] [DEMOGRAPHIC…" at bounding box center [347, 211] width 279 height 43
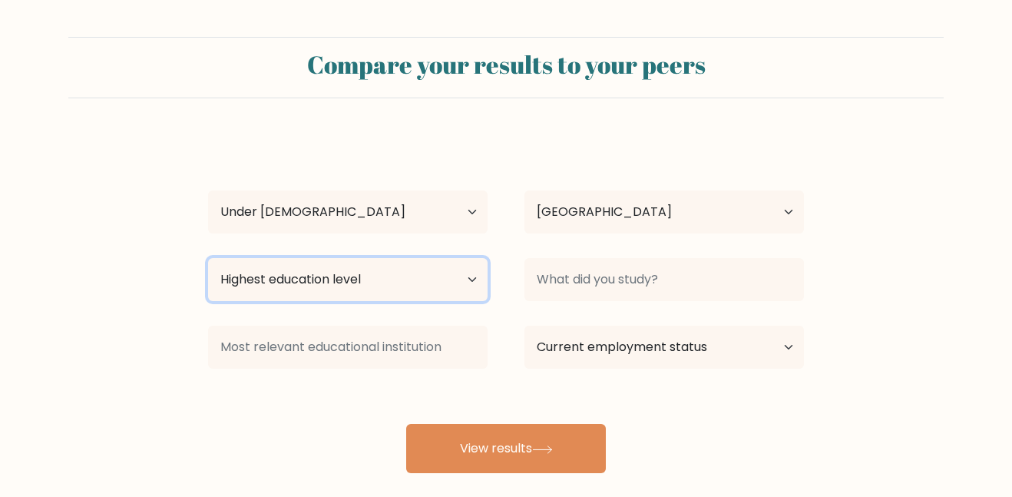
click at [405, 289] on select "Highest education level No schooling Primary Lower Secondary Upper Secondary Oc…" at bounding box center [347, 279] width 279 height 43
select select "primary"
click at [208, 258] on select "Highest education level No schooling Primary Lower Secondary Upper Secondary Oc…" at bounding box center [347, 279] width 279 height 43
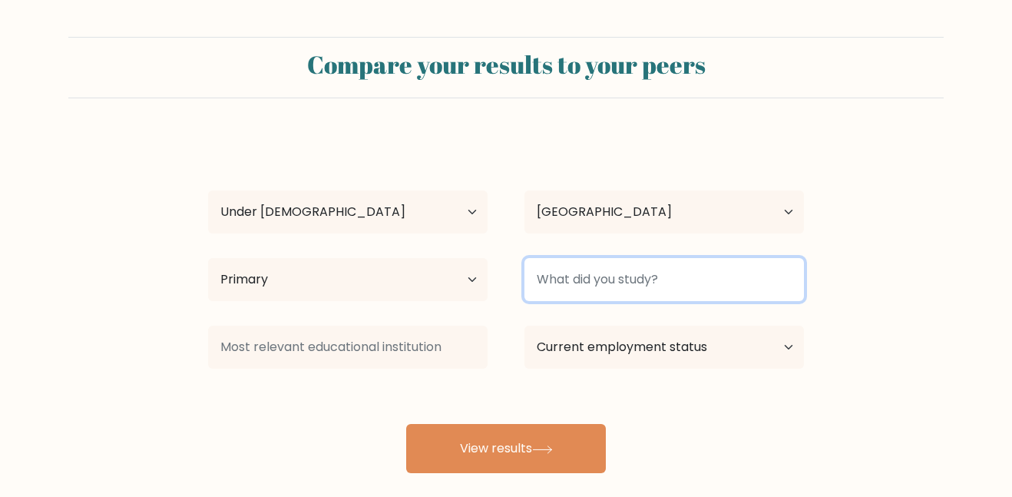
click at [641, 282] on input at bounding box center [663, 279] width 279 height 43
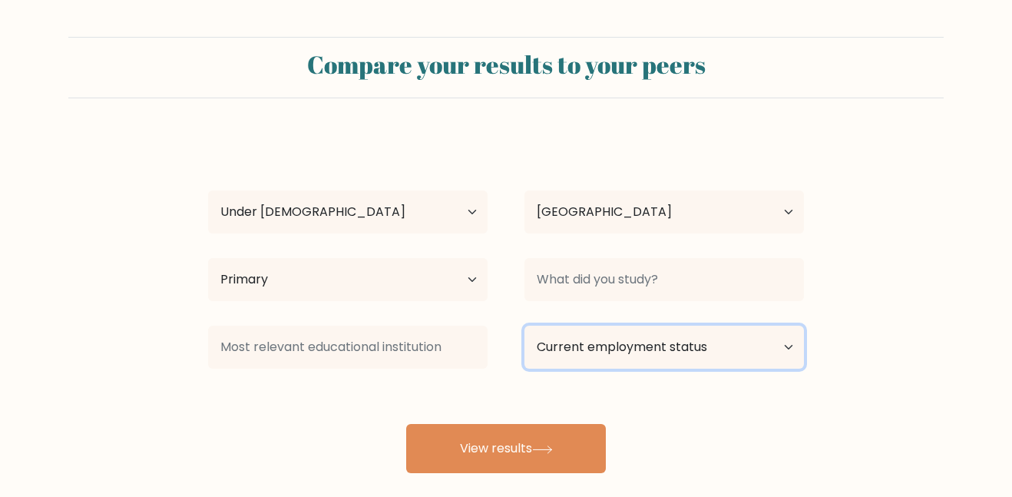
click at [646, 332] on select "Current employment status Employed Student Retired Other / prefer not to answer" at bounding box center [663, 347] width 279 height 43
select select "student"
click at [524, 326] on select "Current employment status Employed Student Retired Other / prefer not to answer" at bounding box center [663, 347] width 279 height 43
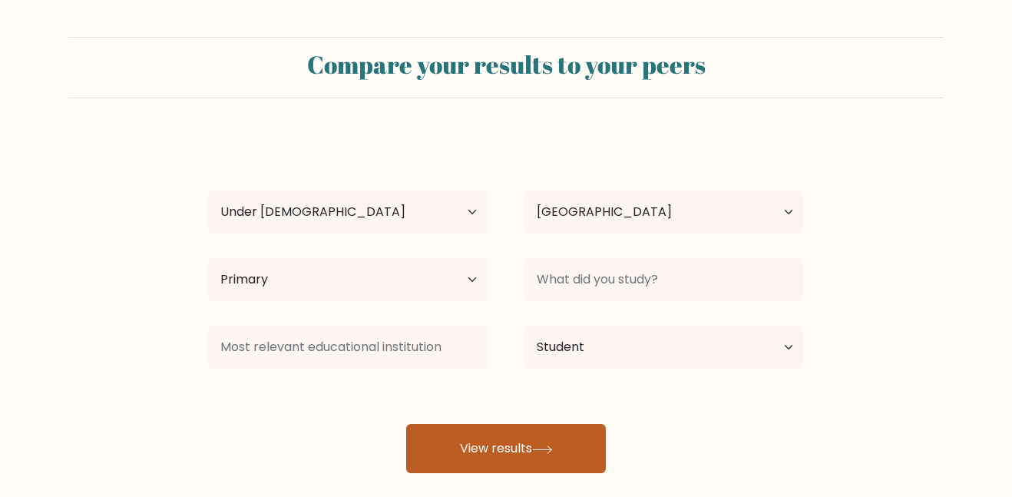
click at [462, 430] on button "View results" at bounding box center [506, 448] width 200 height 49
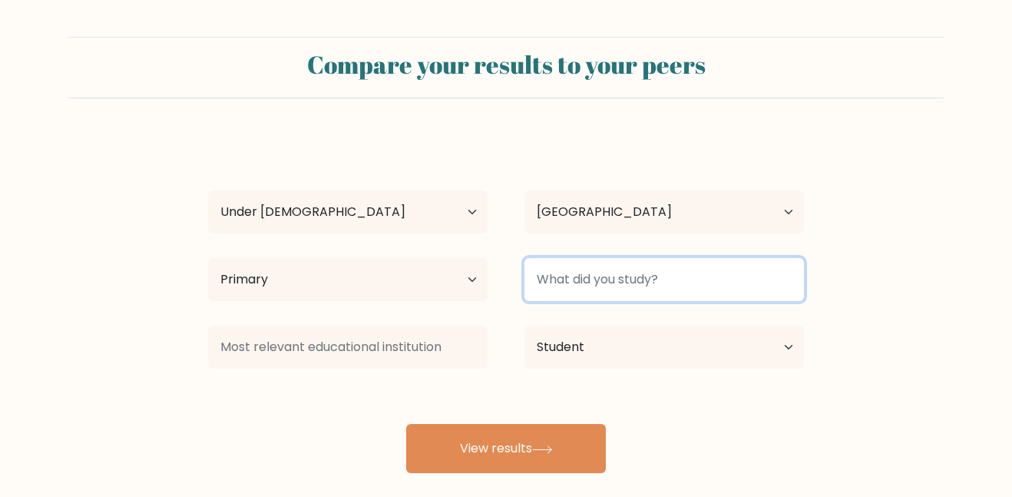
click at [567, 283] on input at bounding box center [663, 279] width 279 height 43
type input "s"
type input "b"
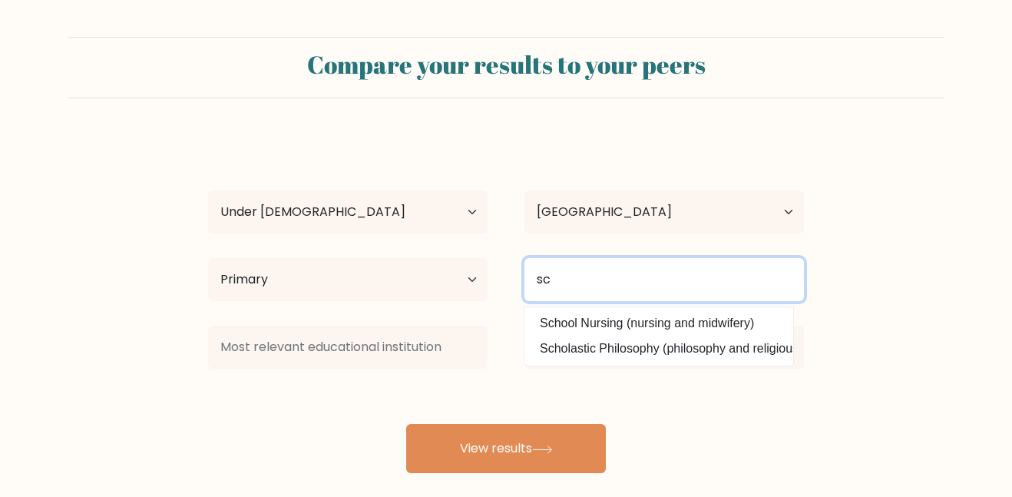
type input "s"
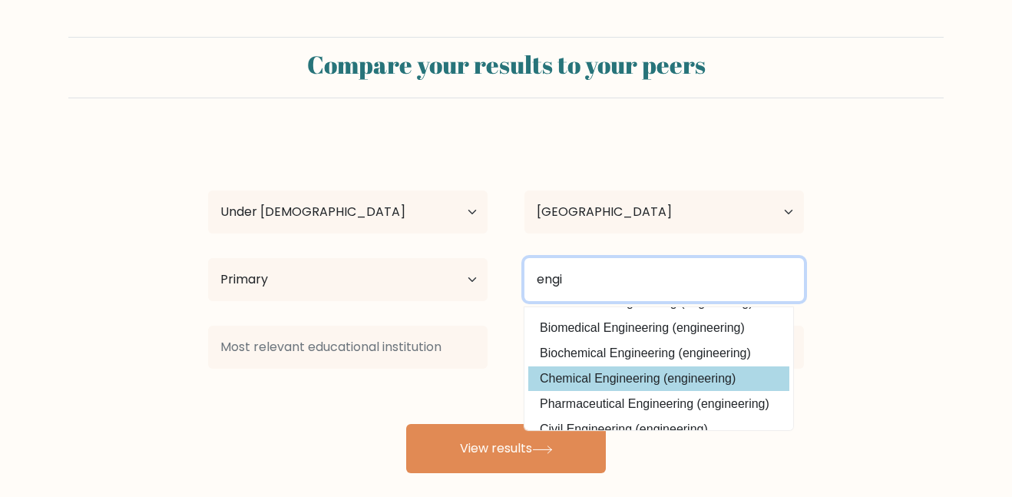
scroll to position [125, 0]
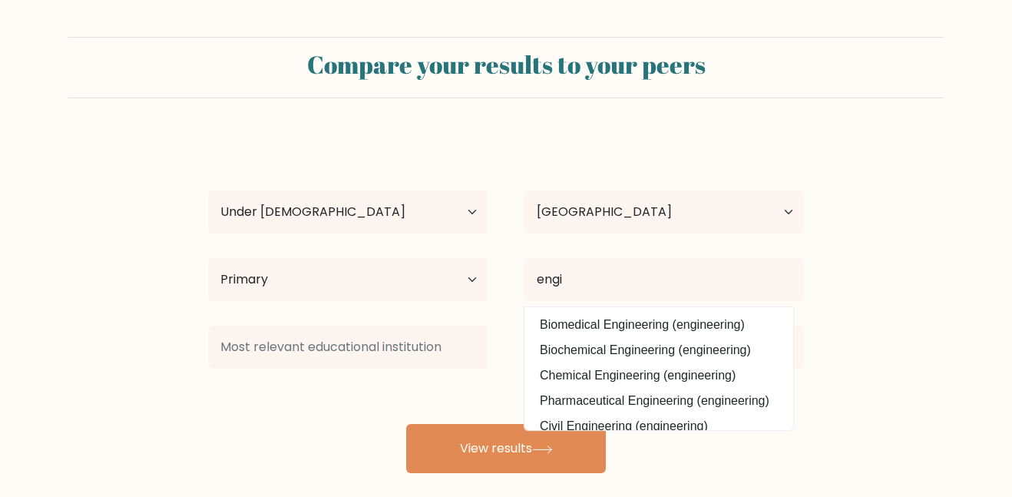
click at [643, 374] on div "Parker Lewis Age Under 18 years old 18-24 years old 25-34 years old 35-44 years…" at bounding box center [506, 304] width 614 height 338
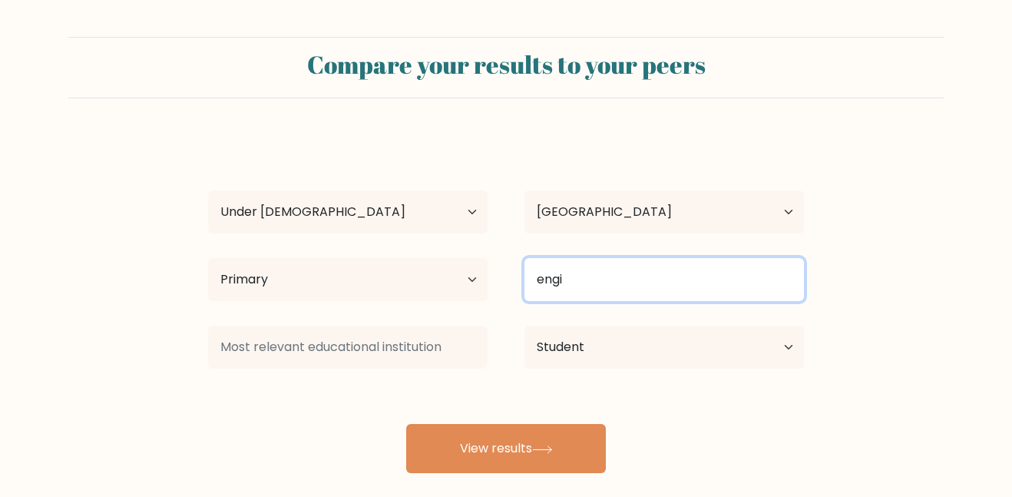
click at [584, 282] on input "engi" at bounding box center [663, 279] width 279 height 43
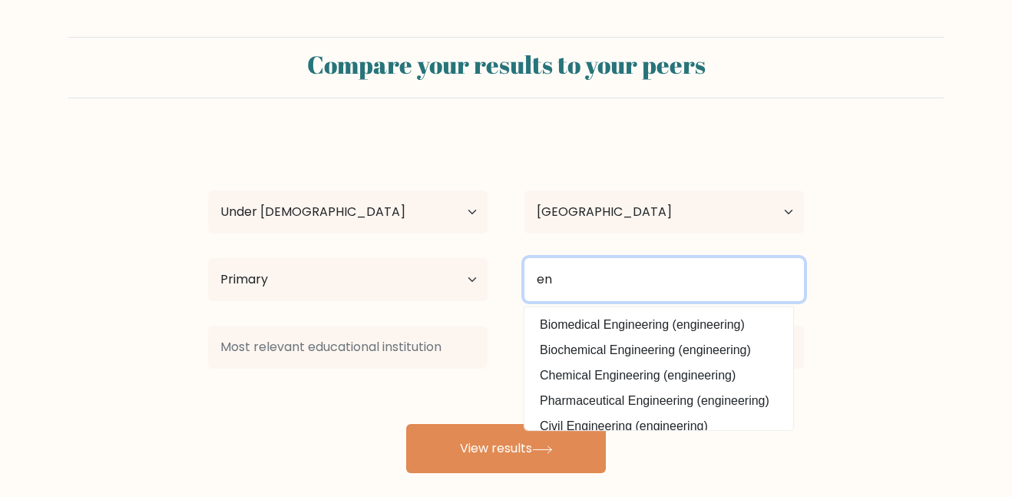
type input "e"
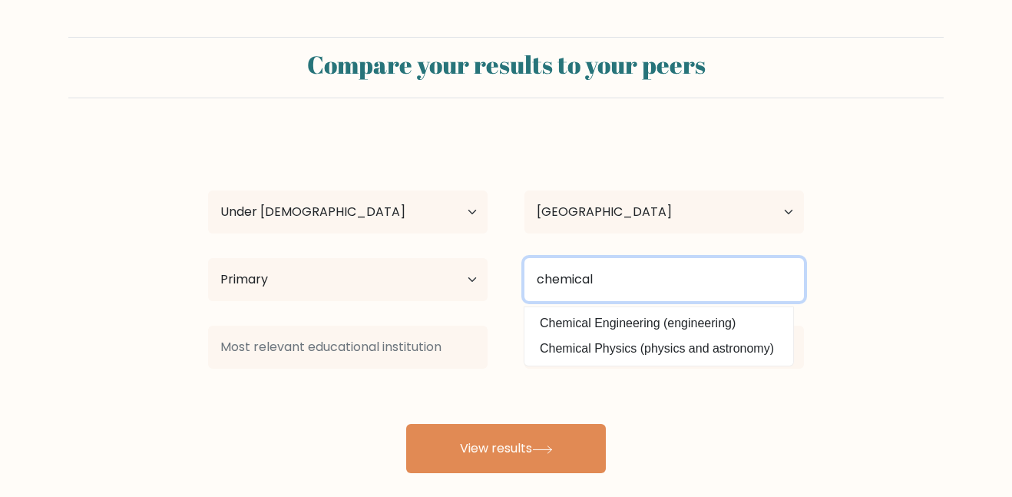
scroll to position [0, 0]
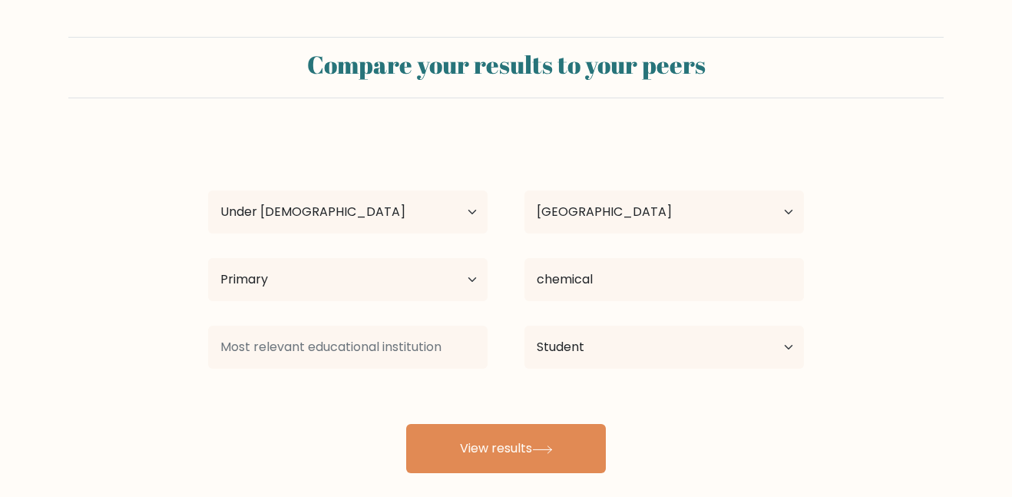
click at [713, 332] on div "Parker Lewis Age Under 18 years old 18-24 years old 25-34 years old 35-44 years…" at bounding box center [506, 304] width 614 height 338
click at [398, 322] on div at bounding box center [348, 346] width 316 height 55
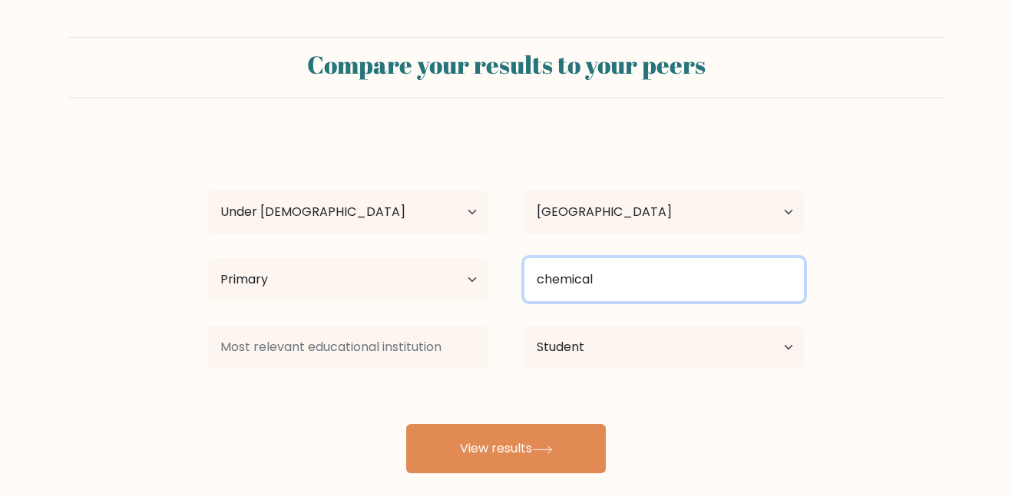
click at [656, 282] on input "chemical" at bounding box center [663, 279] width 279 height 43
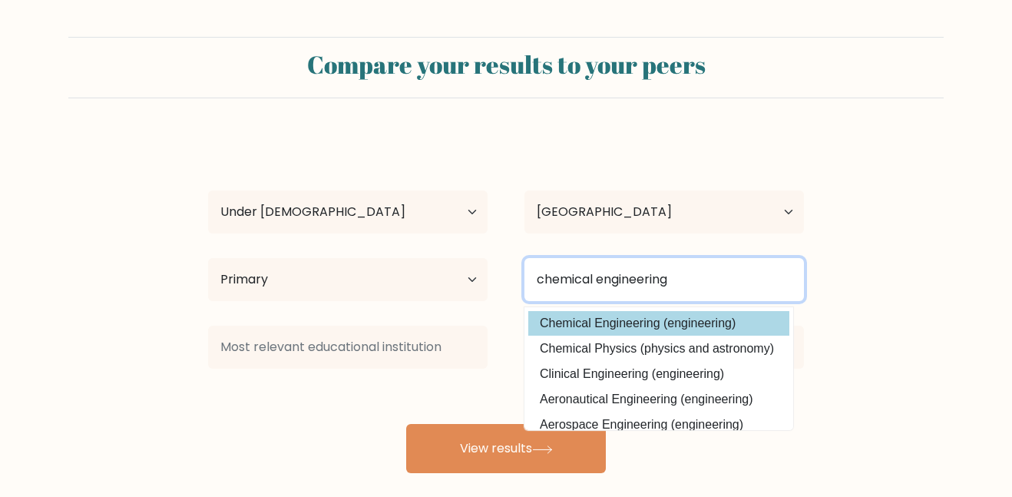
type input "chemical engineering"
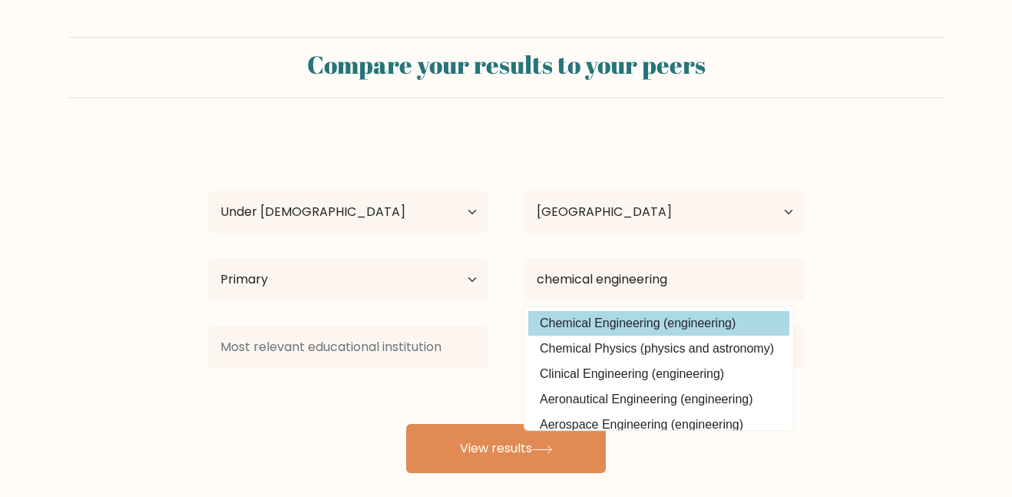
click at [638, 327] on div "Parker Lewis Age Under 18 years old 18-24 years old 25-34 years old 35-44 years…" at bounding box center [506, 304] width 614 height 338
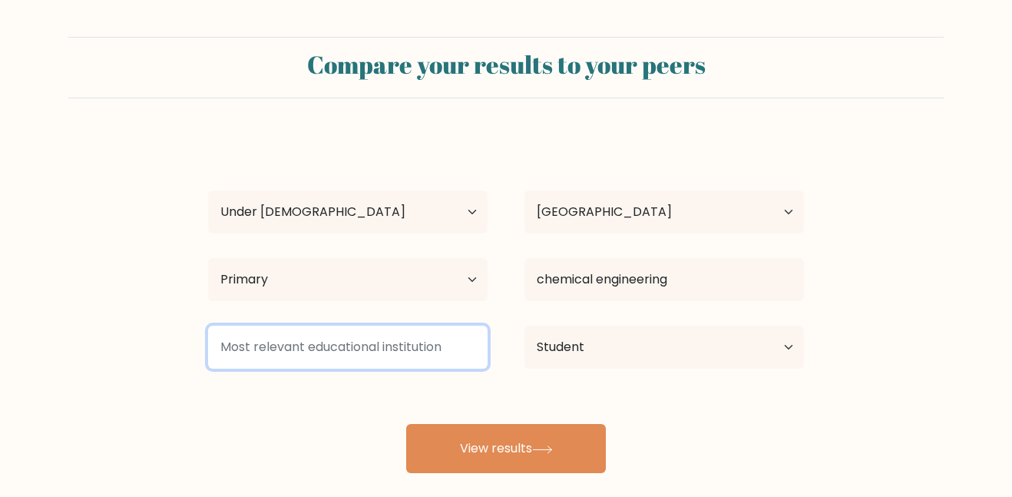
click at [369, 362] on input at bounding box center [347, 347] width 279 height 43
type input "c"
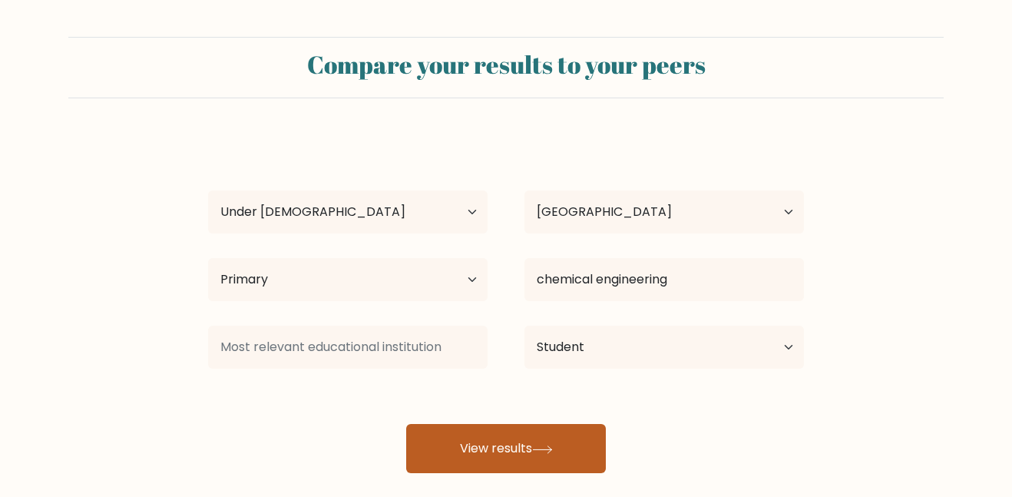
click at [496, 447] on button "View results" at bounding box center [506, 448] width 200 height 49
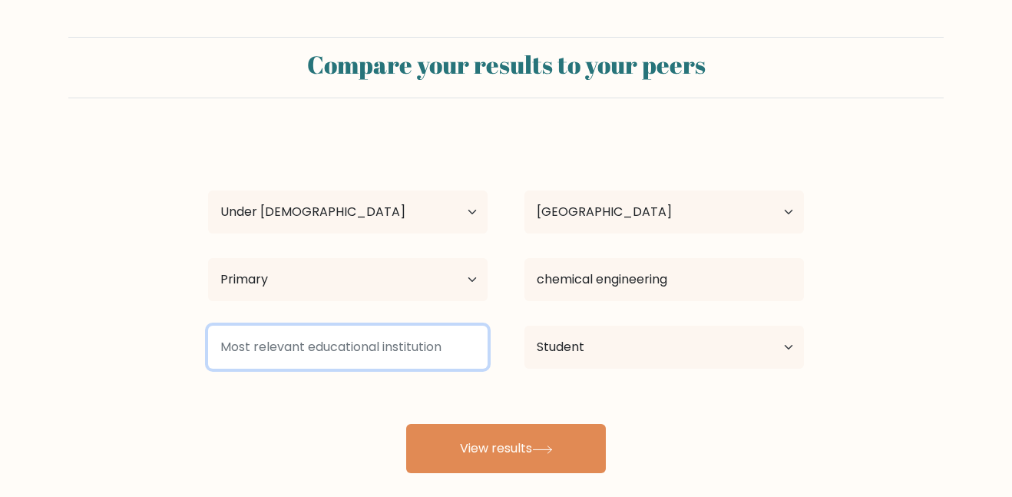
type input "C"
type input "S"
type input "SC4"
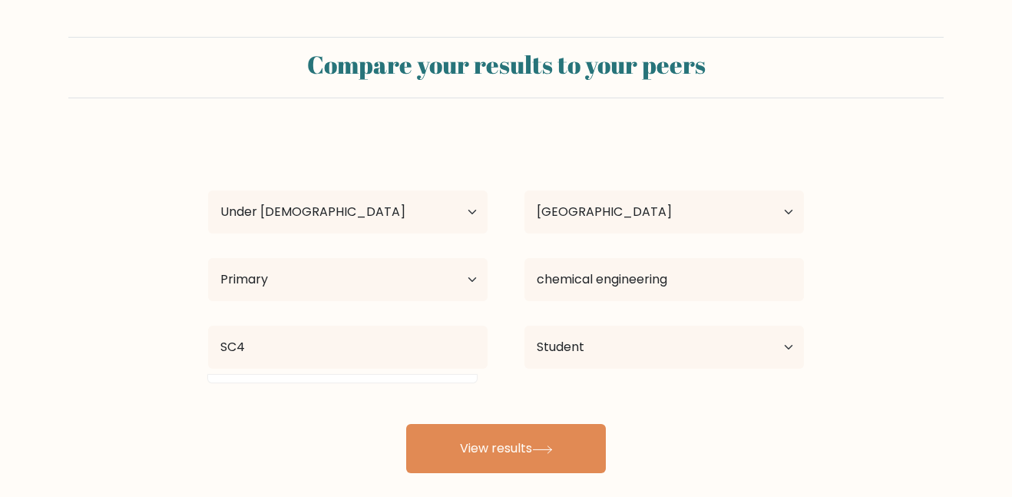
click at [492, 477] on div "Compare your results to your peers Parker Lewis Age Under 18 years old 18-24 ye…" at bounding box center [506, 291] width 1012 height 582
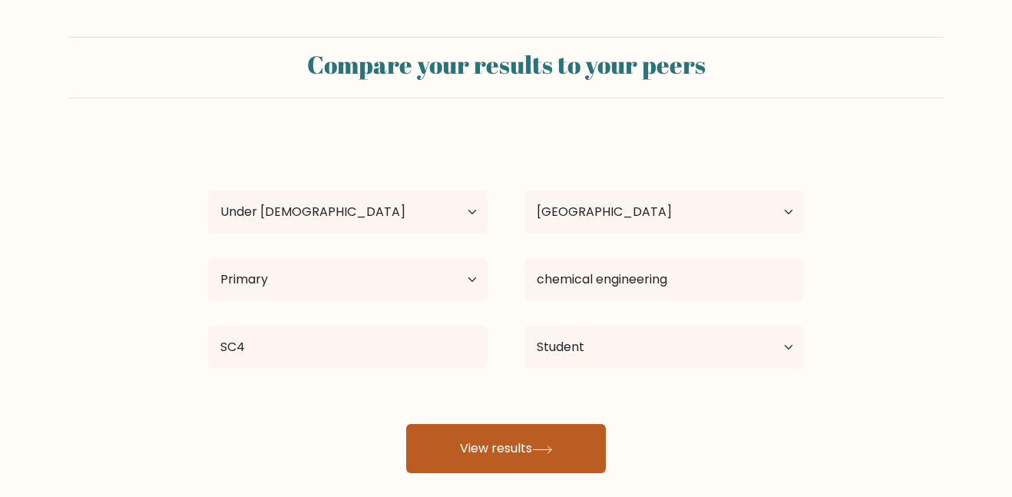
click at [502, 453] on button "View results" at bounding box center [506, 448] width 200 height 49
